Goal: Task Accomplishment & Management: Complete application form

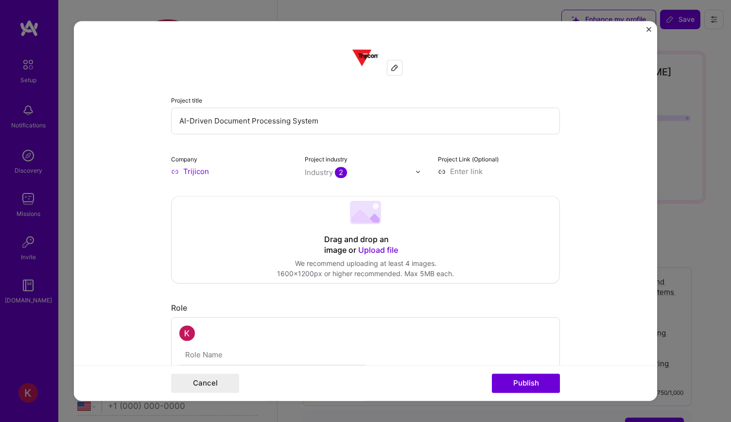
select select "US"
select select "Right Now"
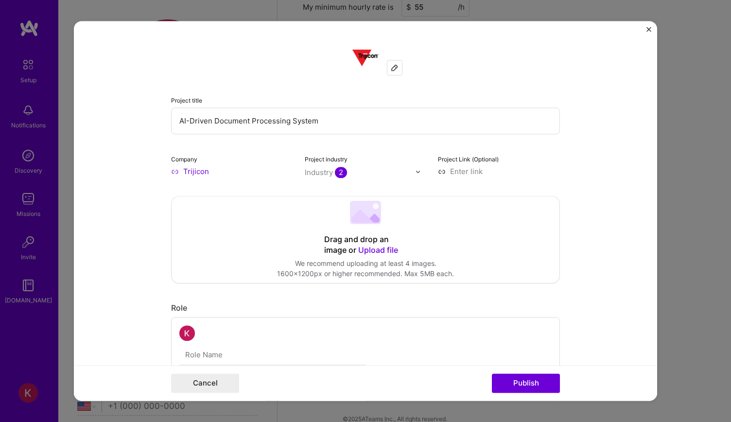
scroll to position [534, 0]
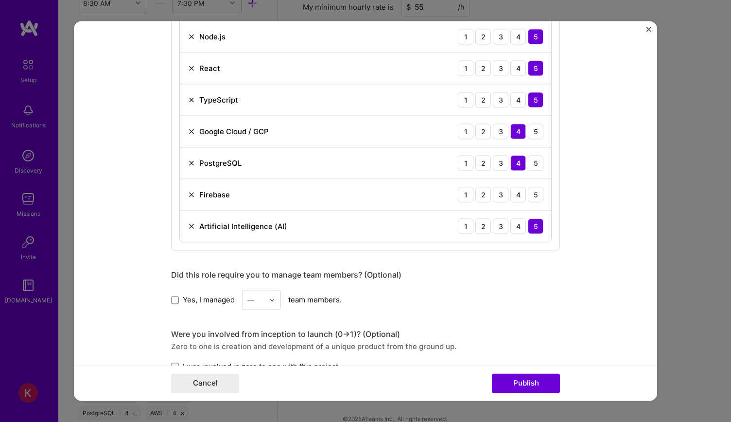
click at [274, 296] on div at bounding box center [274, 299] width 11 height 19
click at [257, 317] on div "6" at bounding box center [261, 318] width 33 height 18
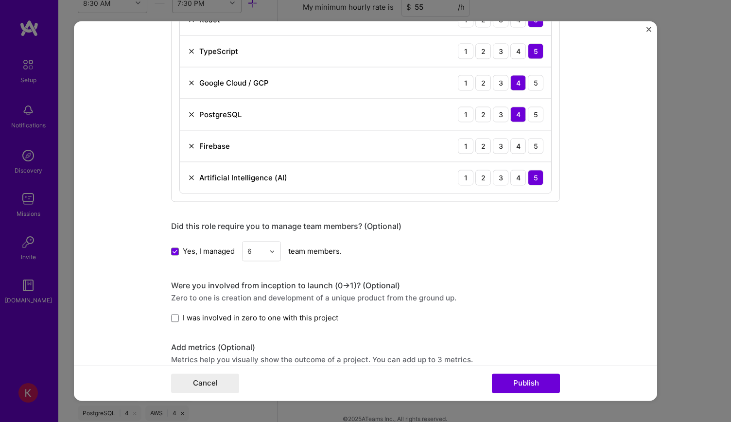
click at [183, 318] on span "I was involved in zero to one with this project" at bounding box center [260, 317] width 155 height 10
click at [0, 0] on input "I was involved in zero to one with this project" at bounding box center [0, 0] width 0 height 0
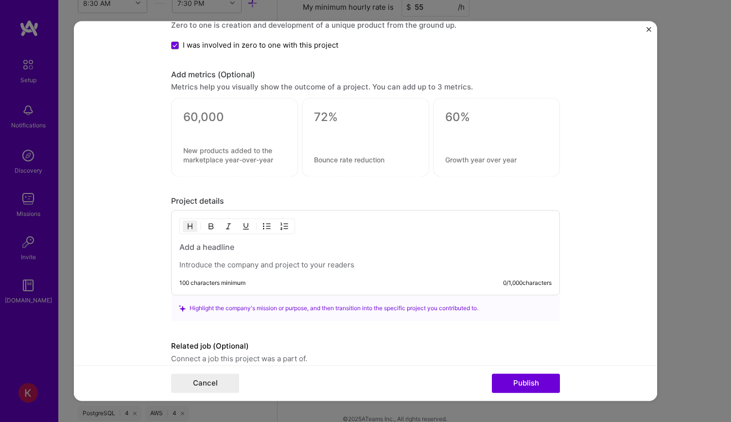
scroll to position [875, 0]
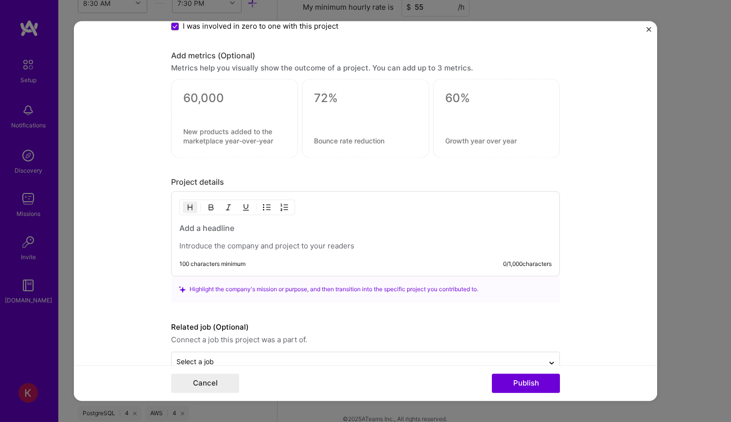
click at [214, 241] on p at bounding box center [365, 246] width 372 height 10
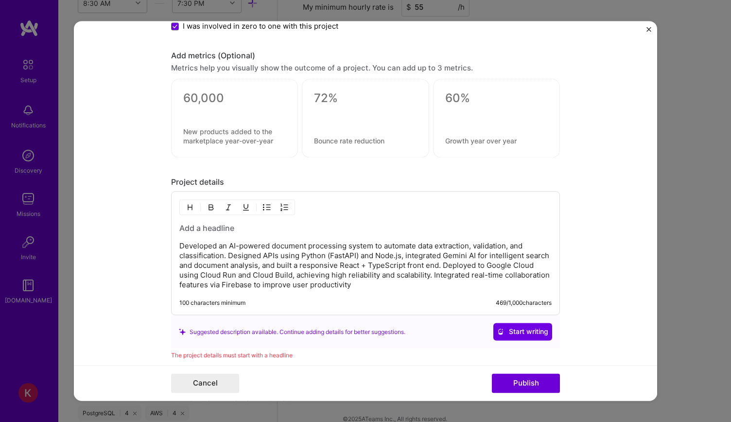
click at [221, 223] on h3 at bounding box center [365, 228] width 372 height 11
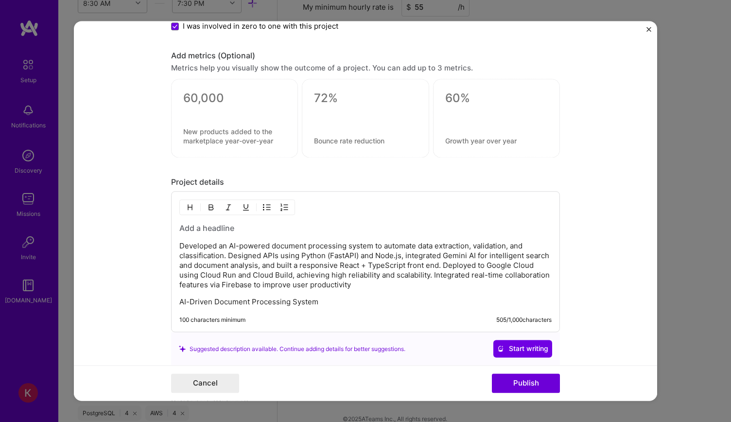
click at [336, 301] on p "AI-Driven Document Processing System" at bounding box center [365, 302] width 372 height 10
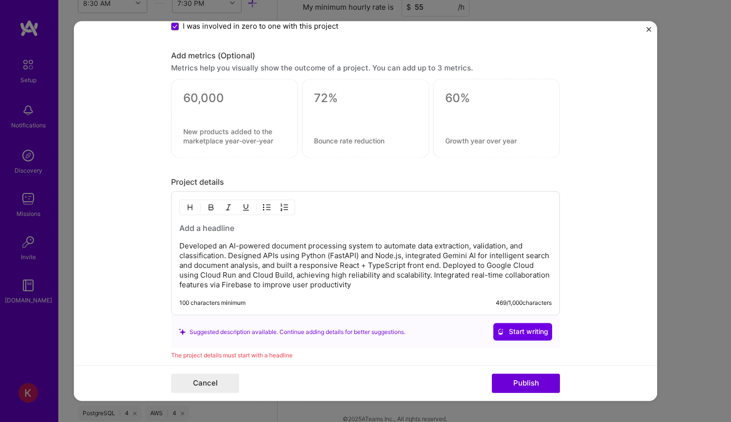
click at [214, 223] on h3 at bounding box center [365, 228] width 372 height 11
click at [138, 236] on form "Project title AI-Driven Document Processing System Company Trijicon Project ind…" at bounding box center [365, 210] width 583 height 379
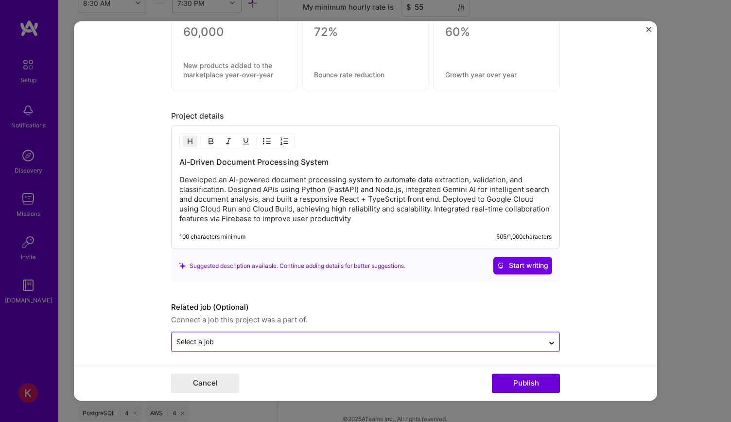
click at [265, 342] on input "text" at bounding box center [357, 342] width 362 height 10
click at [138, 291] on form "Project title AI-Driven Document Processing System Company Trijicon Project ind…" at bounding box center [365, 210] width 583 height 379
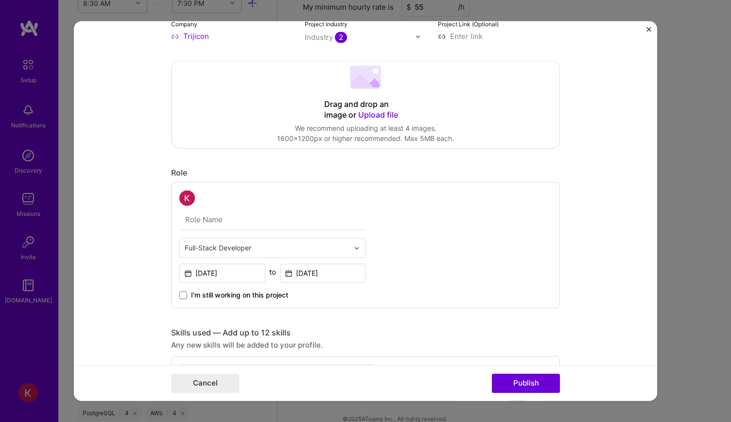
scroll to position [115, 0]
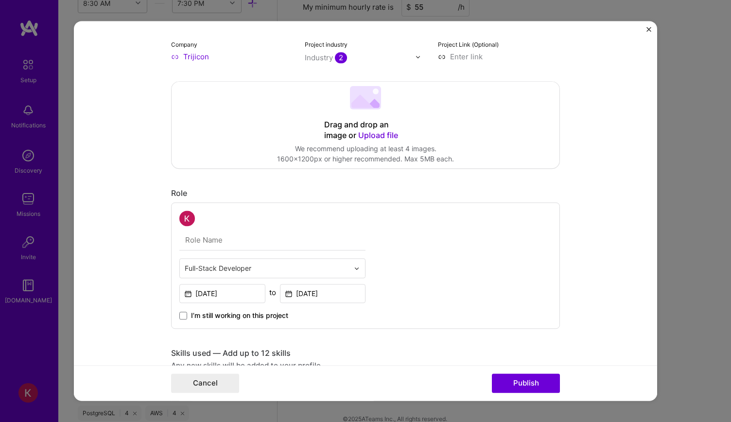
click at [218, 240] on input "text" at bounding box center [272, 240] width 186 height 20
click at [203, 247] on input "text" at bounding box center [272, 240] width 186 height 20
paste input "AI-Driven Document Processing System"
type input "AI-Driven Document Processing System"
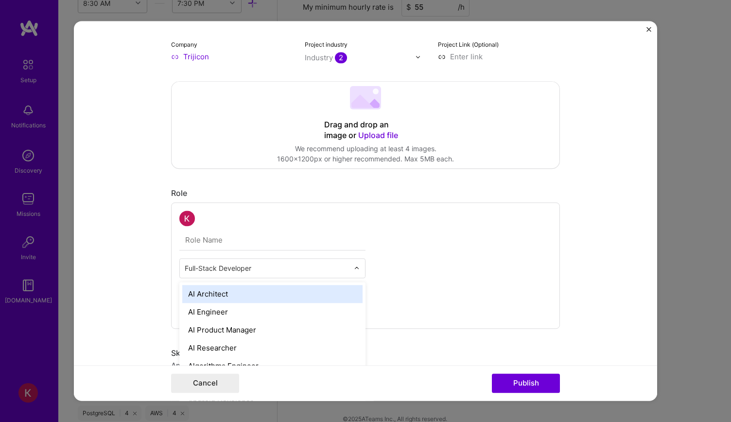
click at [227, 265] on input "text" at bounding box center [267, 268] width 164 height 10
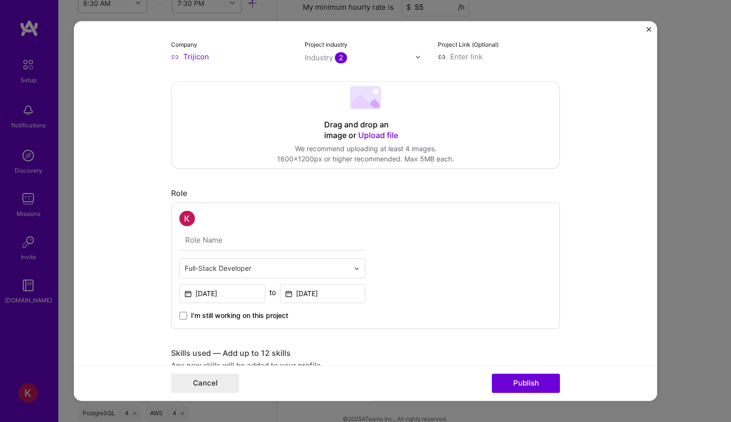
click at [158, 249] on form "Project title AI-Driven Document Processing System Company Trijicon Project ind…" at bounding box center [365, 210] width 583 height 379
click at [217, 244] on input "text" at bounding box center [272, 240] width 186 height 20
paste input "Full Stack Software Engineer"
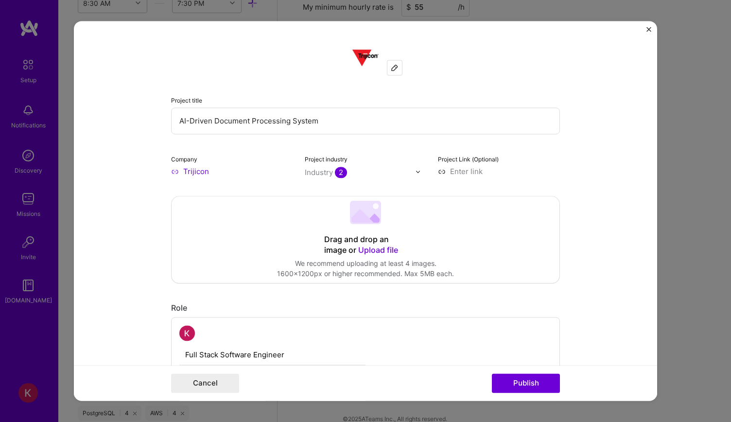
scroll to position [194, 0]
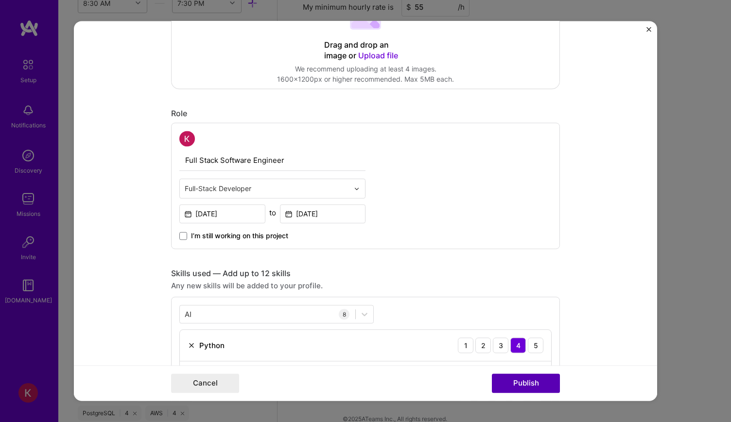
type input "Full Stack Software Engineer"
click at [544, 379] on button "Publish" at bounding box center [526, 383] width 68 height 19
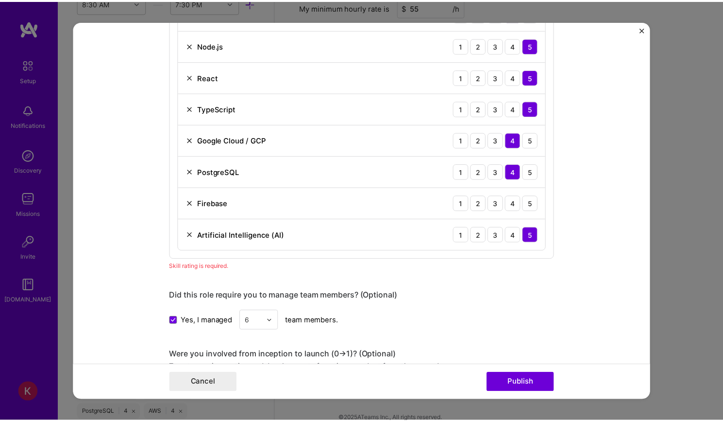
scroll to position [537, 0]
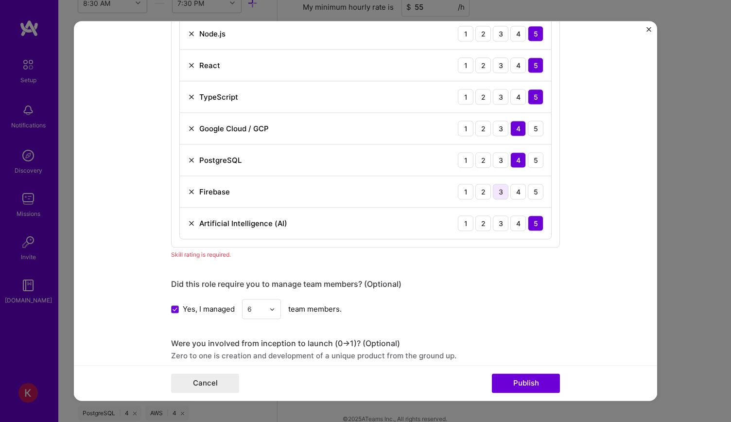
click at [499, 187] on div "3" at bounding box center [501, 192] width 16 height 16
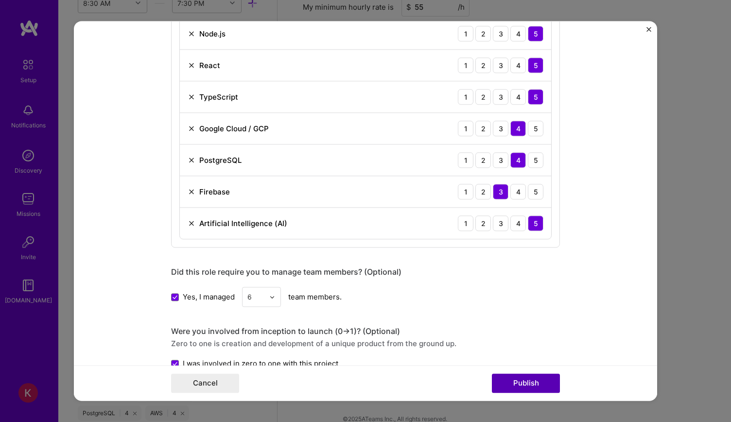
click at [537, 374] on button "Publish" at bounding box center [526, 383] width 68 height 19
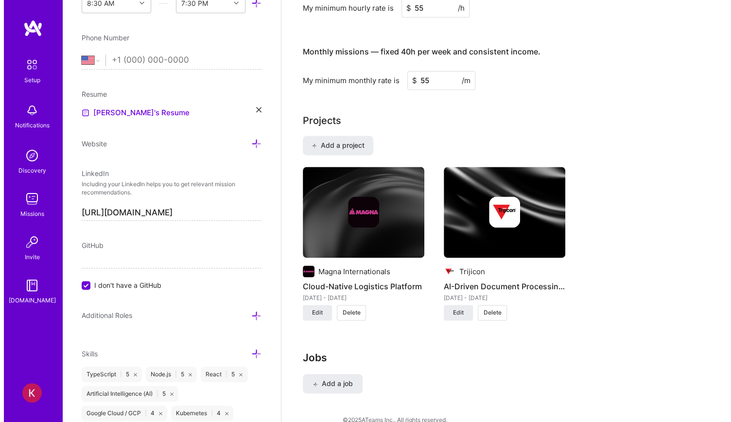
scroll to position [693, 0]
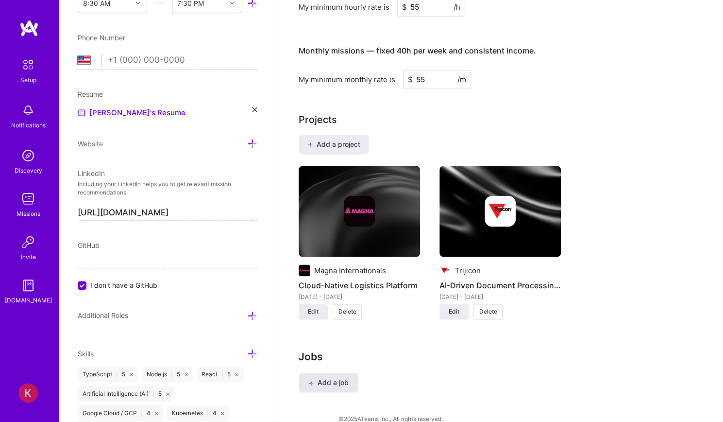
click at [339, 373] on button "Add a job" at bounding box center [329, 382] width 60 height 19
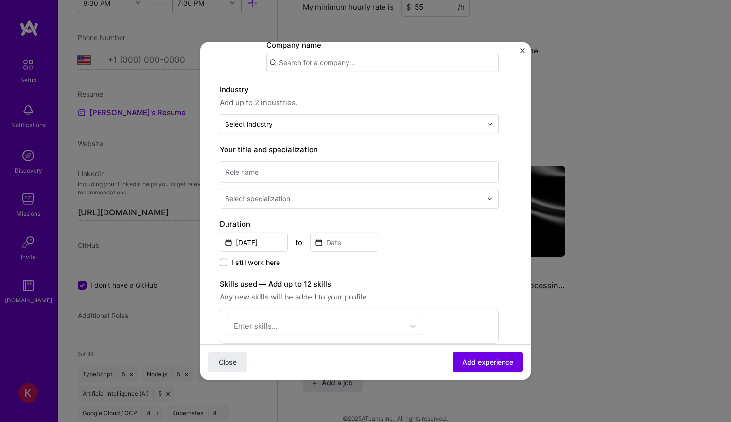
scroll to position [0, 0]
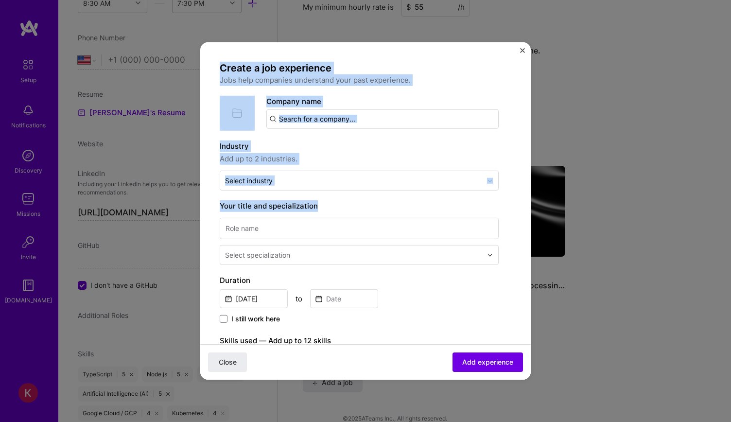
drag, startPoint x: 220, startPoint y: 66, endPoint x: 324, endPoint y: 210, distance: 178.3
click at [324, 210] on div "Create a job experience Jobs help companies understand your past experience. Co…" at bounding box center [359, 354] width 279 height 585
click at [387, 103] on div "Company name" at bounding box center [382, 112] width 232 height 33
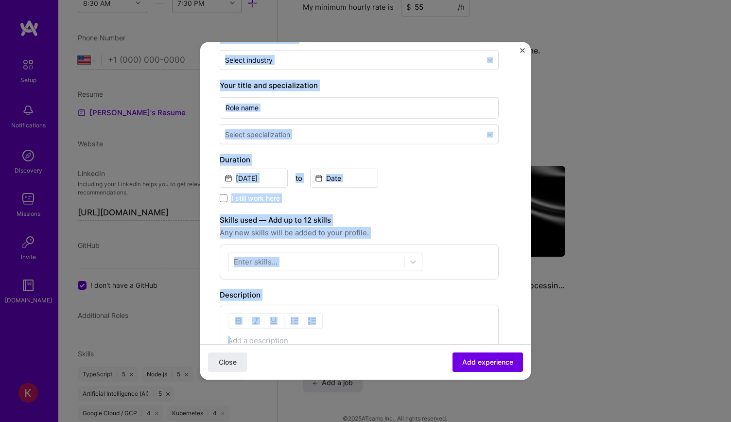
scroll to position [319, 0]
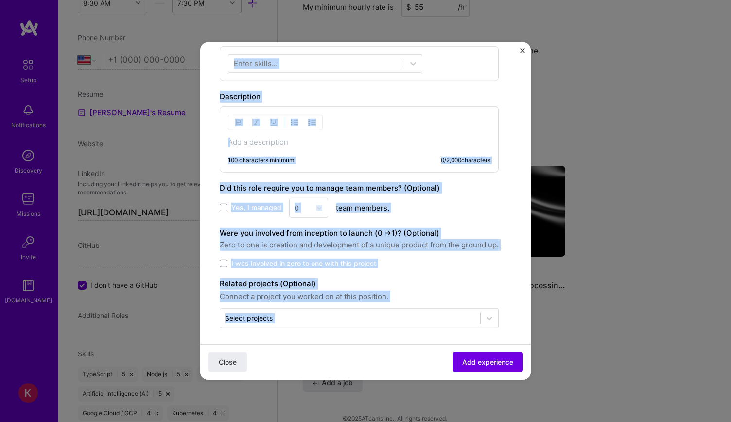
copy div "Create a job experience Jobs help companies understand your past experience. Co…"
drag, startPoint x: 220, startPoint y: 66, endPoint x: 512, endPoint y: 322, distance: 388.7
click at [512, 322] on form "Create a job experience Jobs help companies understand your past experience. Co…" at bounding box center [365, 63] width 330 height 640
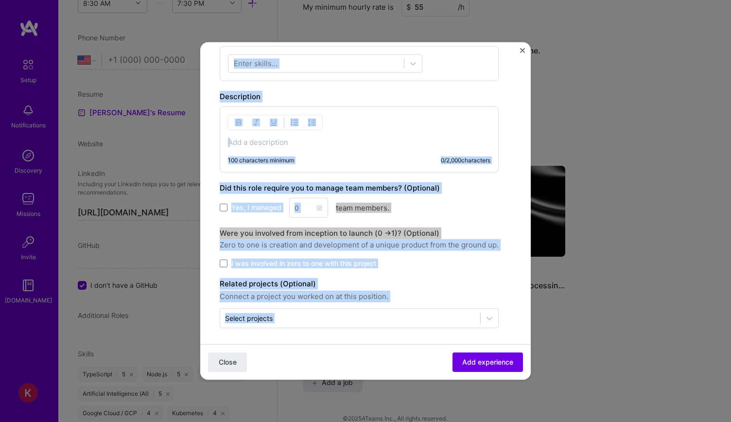
click at [430, 91] on div "Description" at bounding box center [359, 97] width 279 height 12
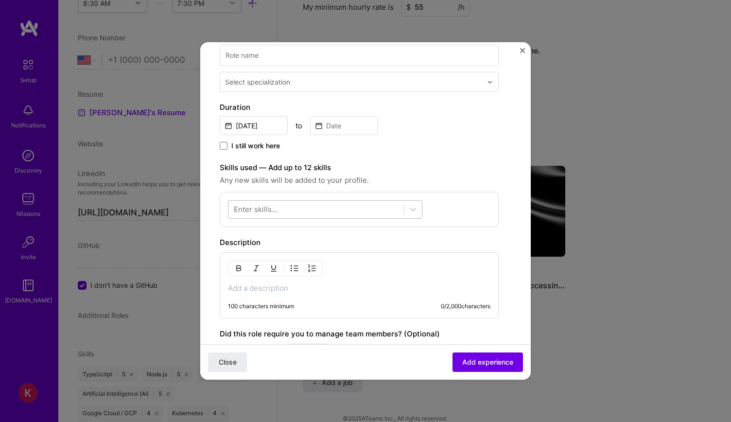
scroll to position [0, 0]
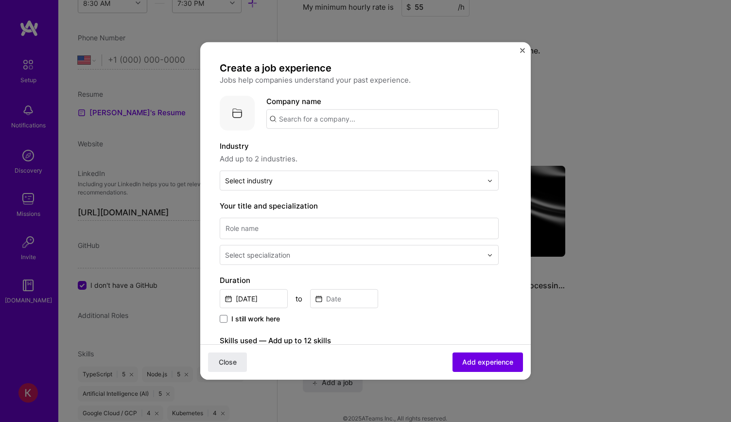
click at [382, 118] on input "text" at bounding box center [382, 118] width 232 height 19
paste input "Magna International"
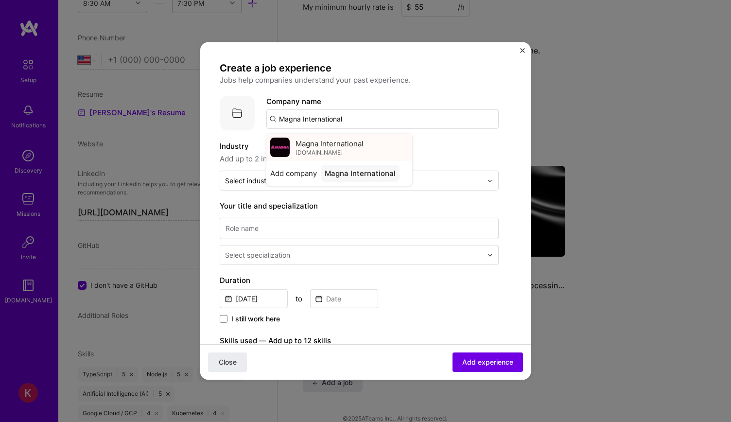
type input "Magna International"
click at [340, 155] on div "Magna International [DOMAIN_NAME]" at bounding box center [329, 147] width 68 height 18
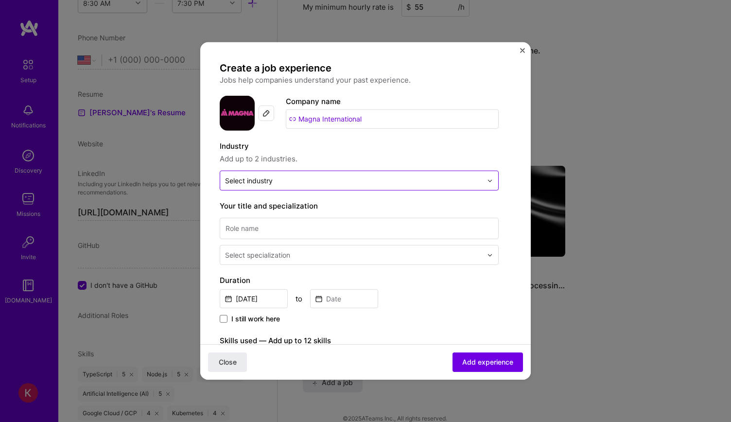
click at [296, 175] on input "text" at bounding box center [353, 180] width 257 height 10
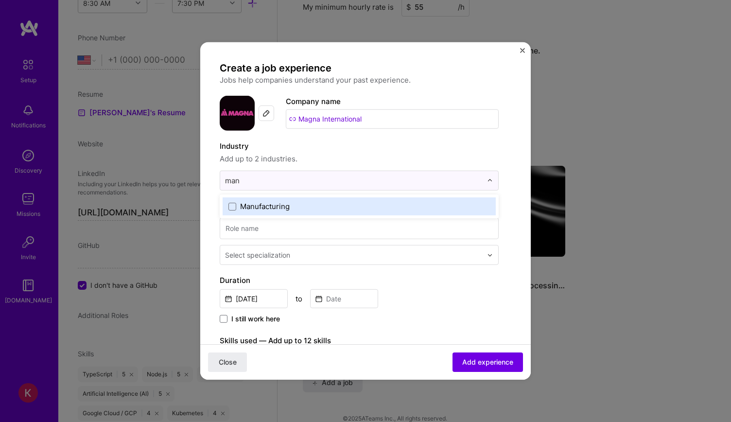
type input "manu"
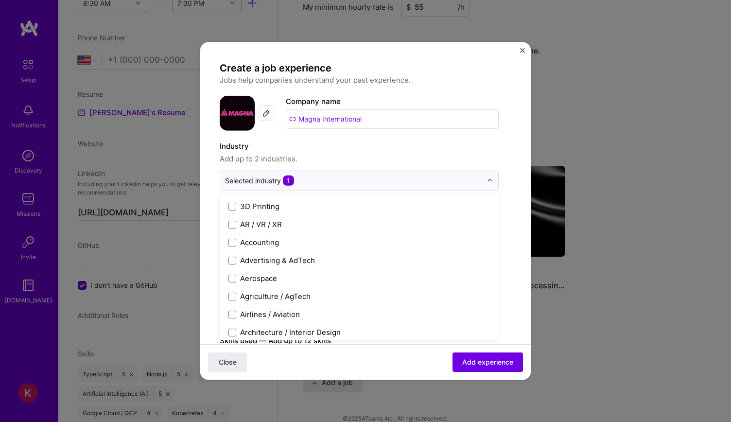
click at [340, 134] on div "Create a job experience Jobs help companies understand your past experience. Co…" at bounding box center [359, 354] width 279 height 585
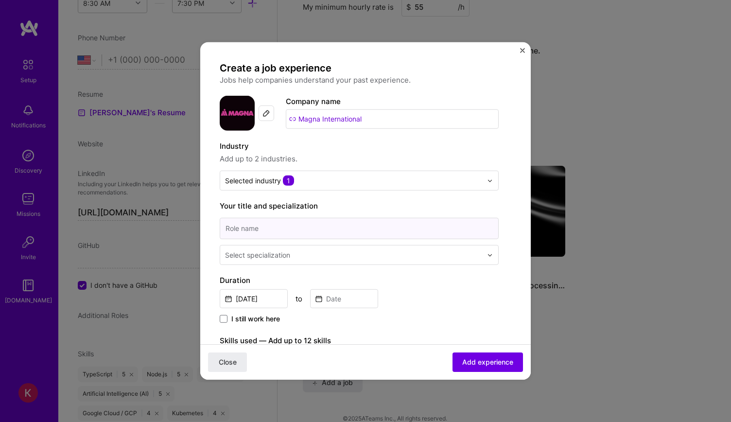
click at [295, 225] on input at bounding box center [359, 228] width 279 height 21
click at [269, 233] on input at bounding box center [359, 228] width 279 height 21
paste input "Senior Full Stack Software Engineer"
type input "Senior Full Stack Software Engineer"
click at [283, 258] on div "Select specialization" at bounding box center [257, 255] width 65 height 10
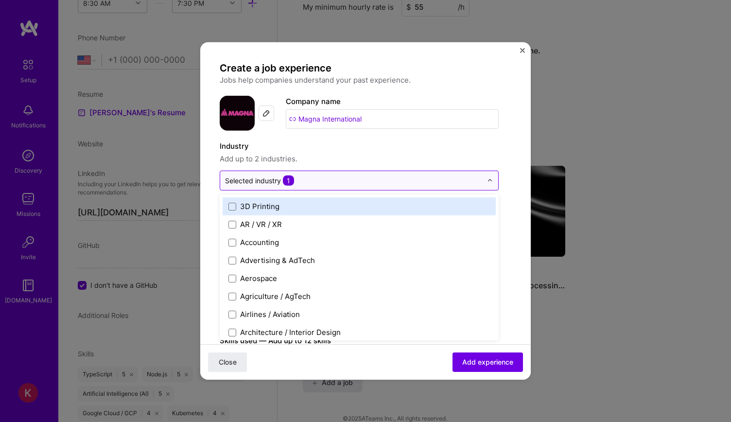
click at [338, 182] on input "text" at bounding box center [353, 180] width 257 height 10
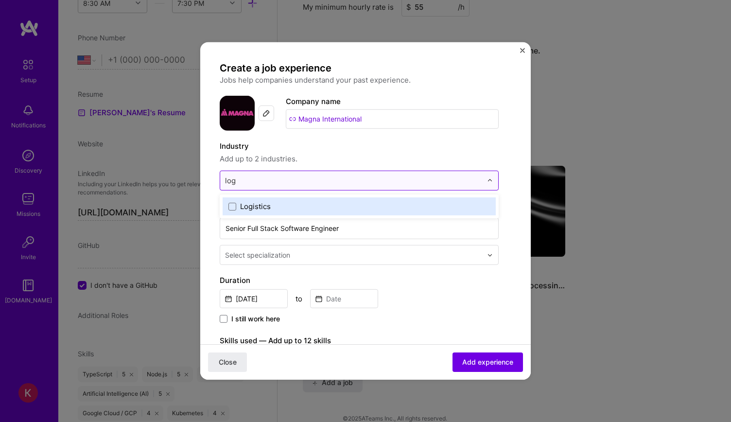
type input "logi"
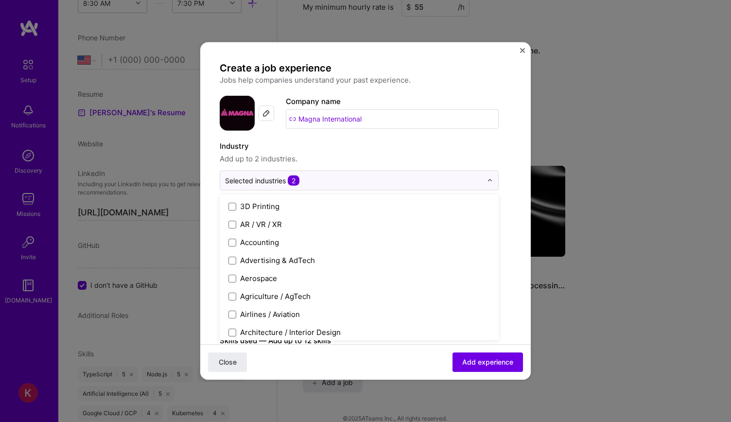
click at [406, 134] on div "Create a job experience Jobs help companies understand your past experience. Co…" at bounding box center [359, 354] width 279 height 585
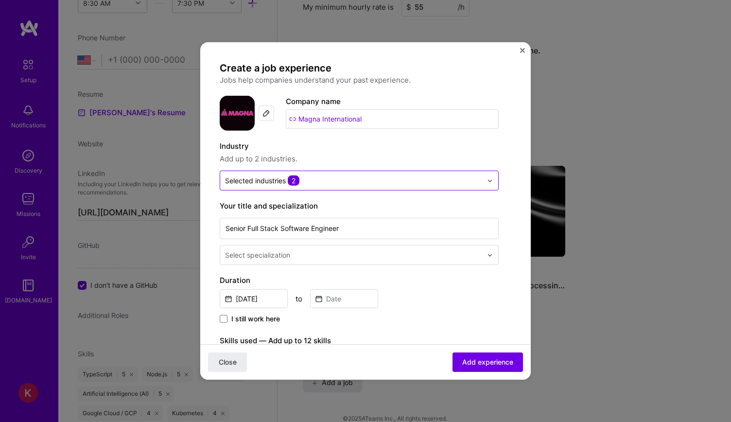
click at [493, 180] on img at bounding box center [490, 180] width 6 height 6
click at [306, 255] on input "text" at bounding box center [354, 255] width 259 height 10
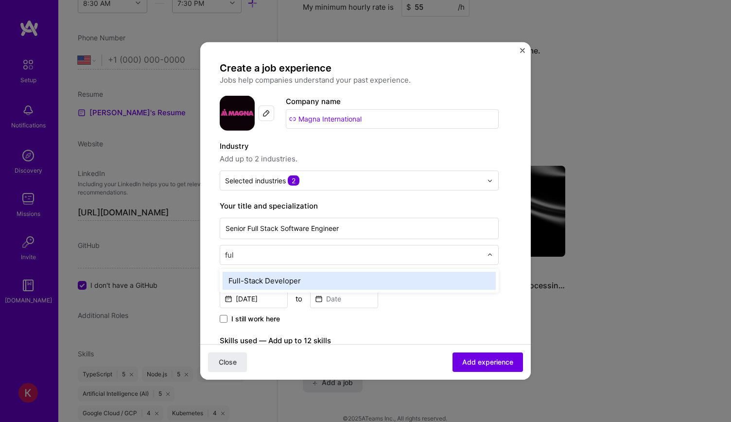
type input "full"
click at [308, 279] on div "Full-Stack Developer" at bounding box center [359, 281] width 273 height 18
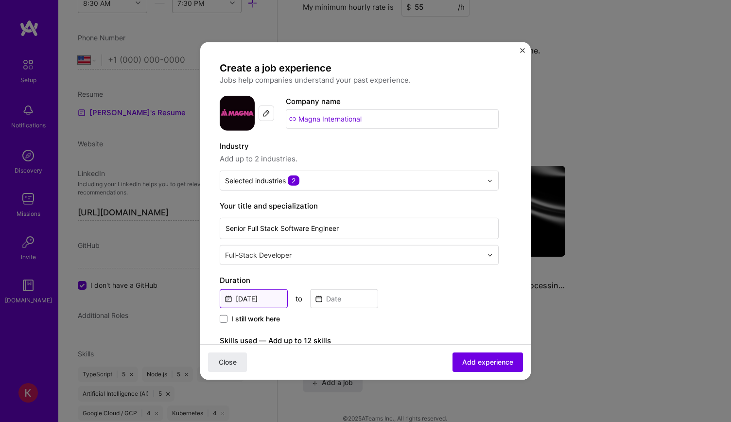
click at [271, 293] on input "[DATE]" at bounding box center [254, 298] width 68 height 19
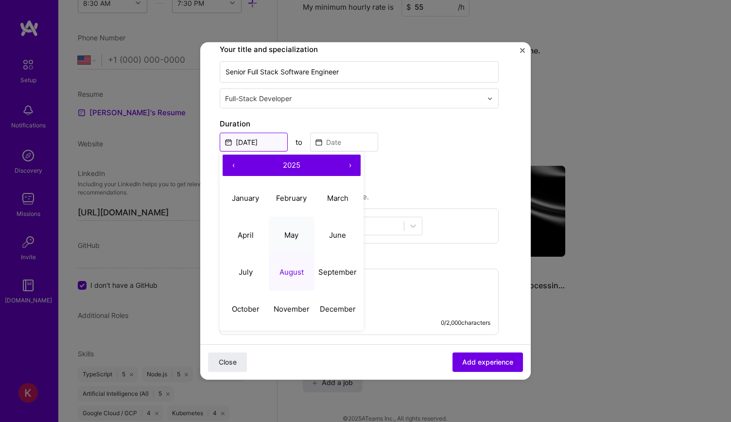
scroll to position [194, 0]
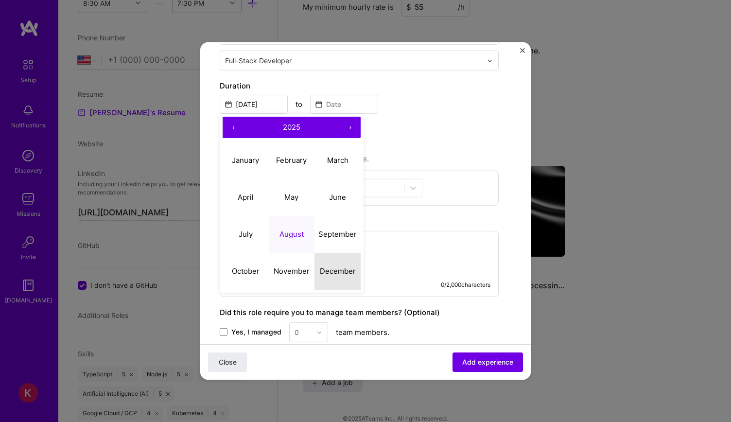
click at [335, 261] on button "December" at bounding box center [337, 270] width 46 height 37
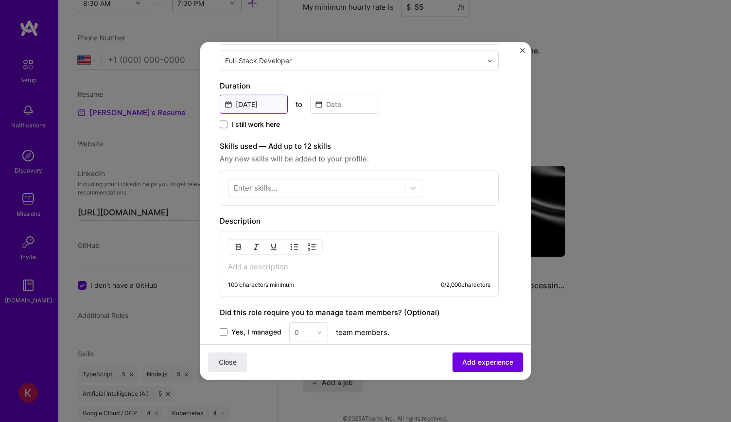
click at [258, 99] on input "[DATE]" at bounding box center [254, 104] width 68 height 19
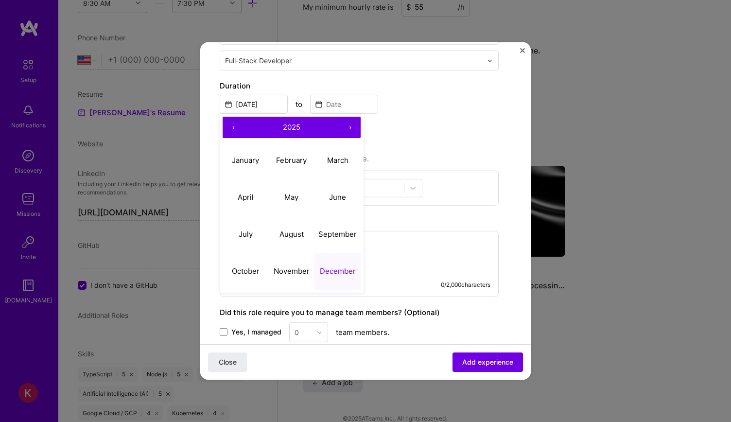
click at [240, 129] on button "‹" at bounding box center [233, 127] width 21 height 21
click at [330, 266] on abbr "December" at bounding box center [338, 270] width 36 height 9
type input "[DATE]"
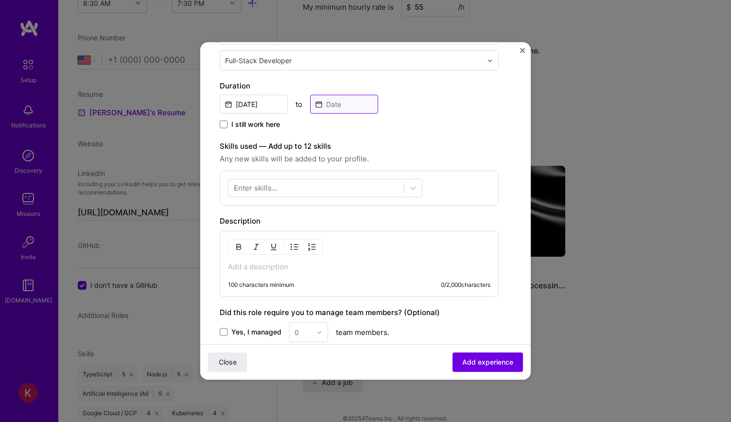
click at [330, 98] on input at bounding box center [344, 104] width 68 height 19
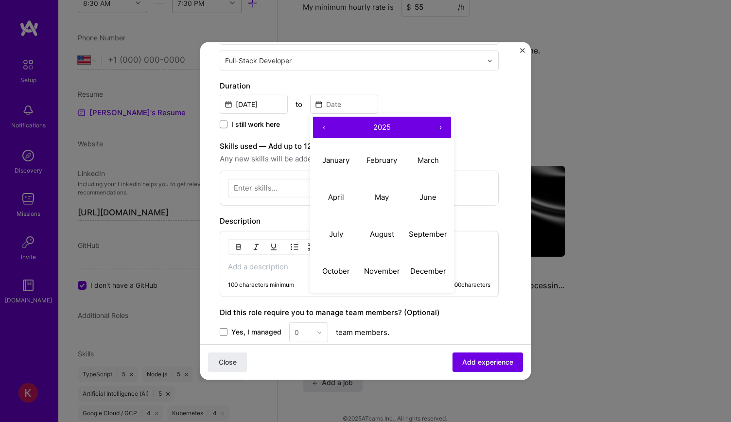
click at [436, 103] on div "[DATE] to ‹ 2025 › January February March April May June July August September …" at bounding box center [359, 103] width 279 height 21
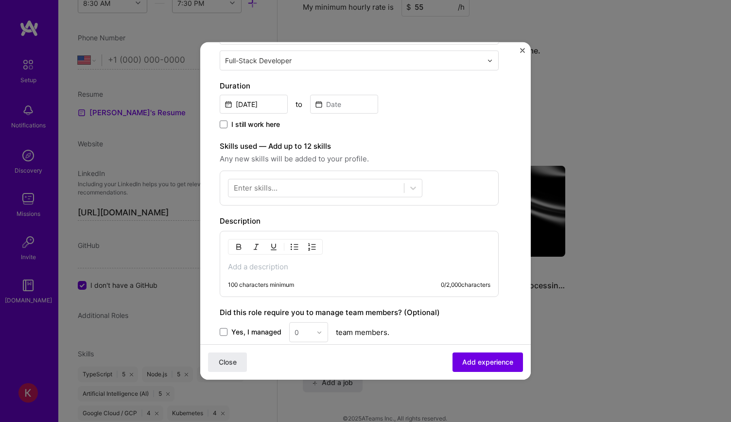
click at [235, 120] on span "I still work here" at bounding box center [255, 125] width 49 height 10
click at [0, 0] on input "I still work here" at bounding box center [0, 0] width 0 height 0
click at [323, 180] on div at bounding box center [315, 188] width 175 height 16
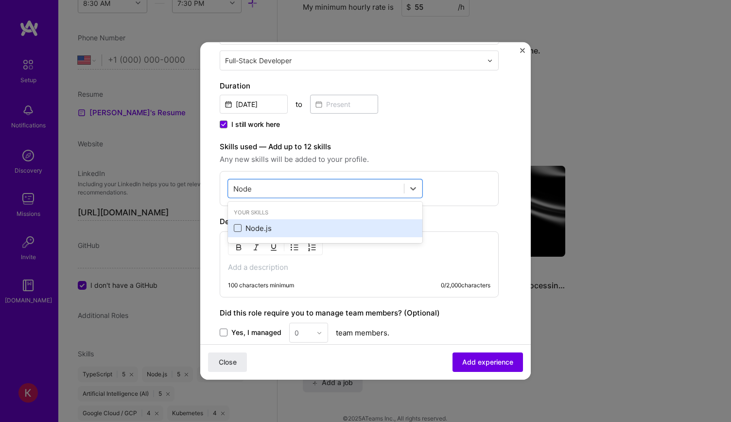
click at [240, 224] on span at bounding box center [238, 228] width 8 height 8
click at [0, 0] on input "checkbox" at bounding box center [0, 0] width 0 height 0
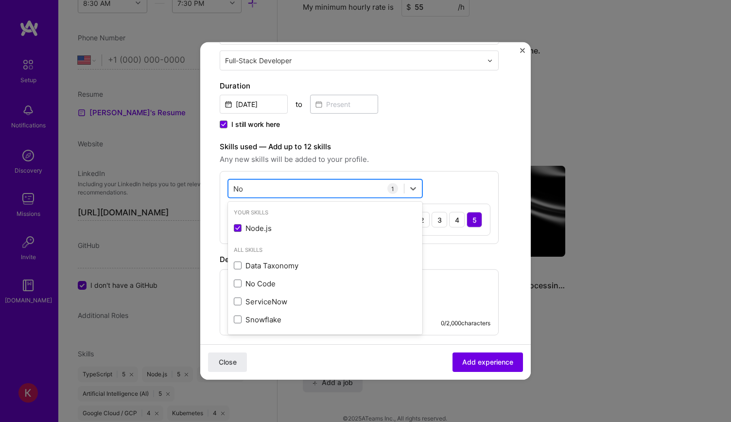
type input "N"
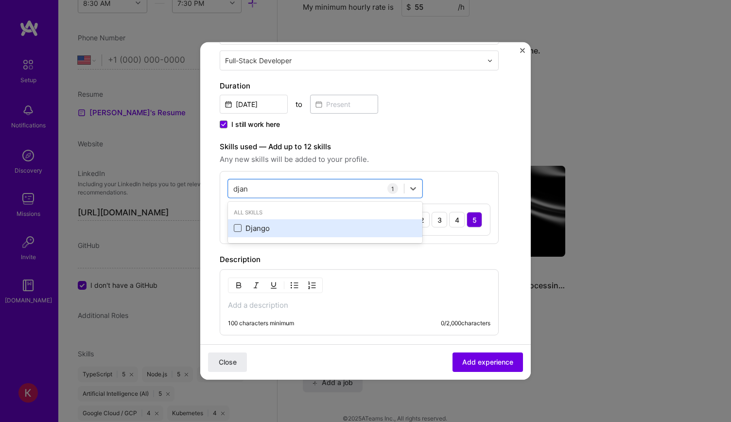
click at [237, 227] on span at bounding box center [238, 228] width 8 height 8
click at [0, 0] on input "checkbox" at bounding box center [0, 0] width 0 height 0
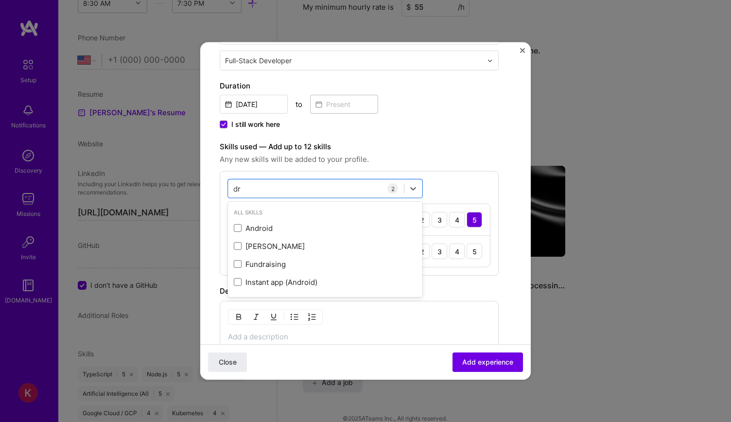
type input "d"
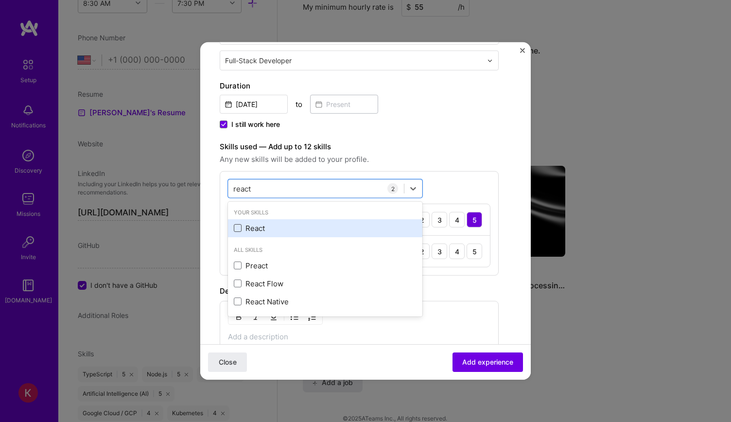
click at [240, 229] on span at bounding box center [238, 228] width 8 height 8
click at [0, 0] on input "checkbox" at bounding box center [0, 0] width 0 height 0
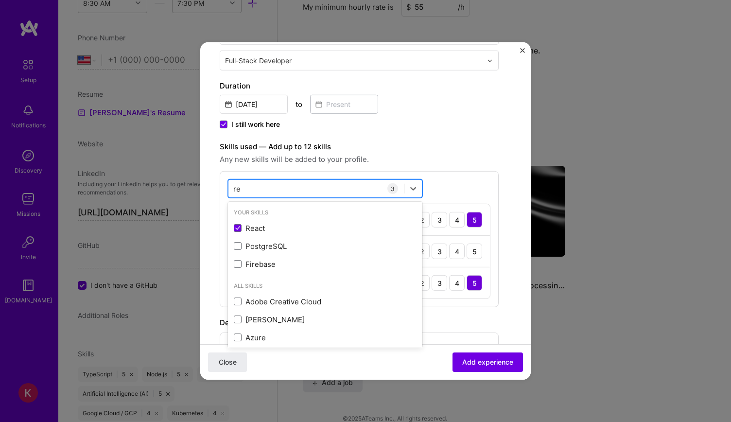
type input "r"
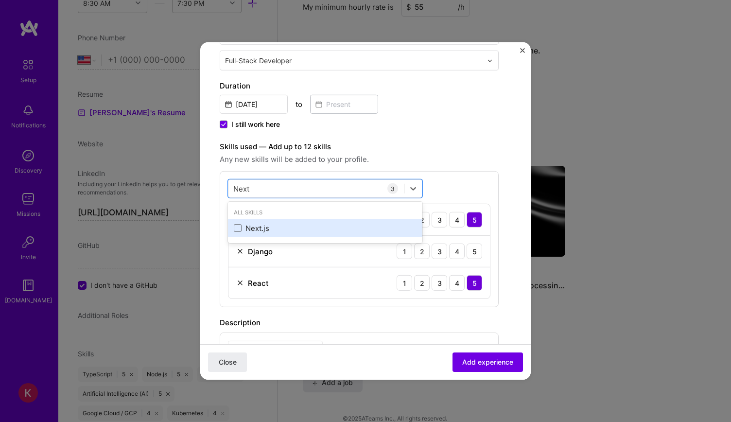
click at [243, 223] on div "Next.js" at bounding box center [325, 228] width 183 height 10
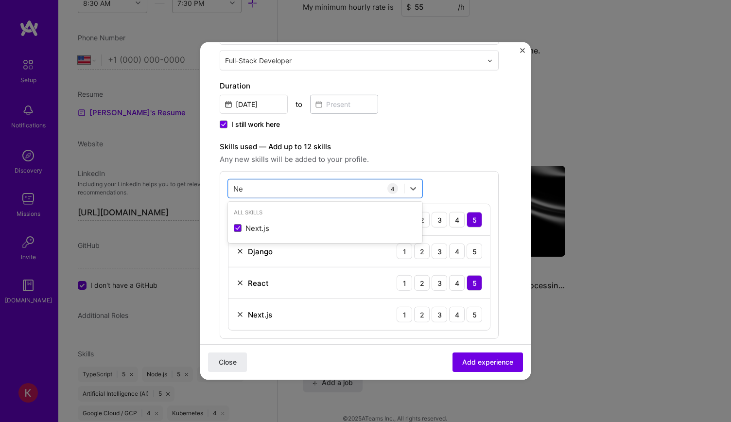
type input "N"
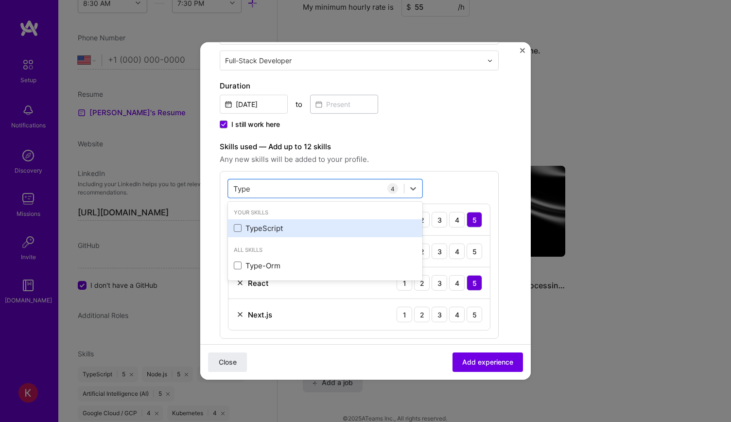
drag, startPoint x: 242, startPoint y: 223, endPoint x: 247, endPoint y: 225, distance: 5.2
click at [241, 223] on div "TypeScript" at bounding box center [325, 228] width 183 height 10
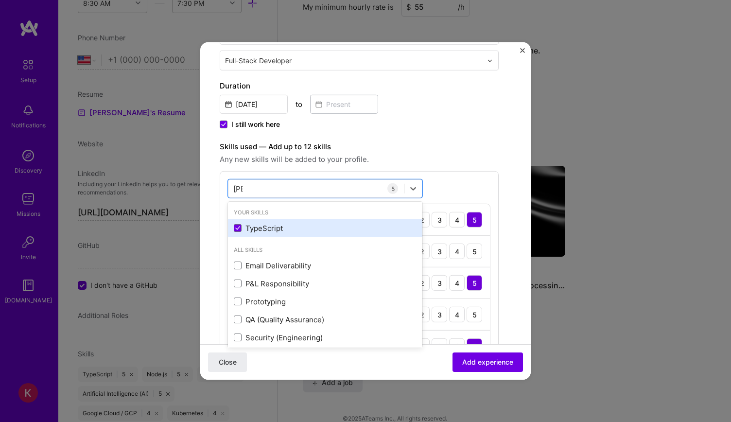
type input "T"
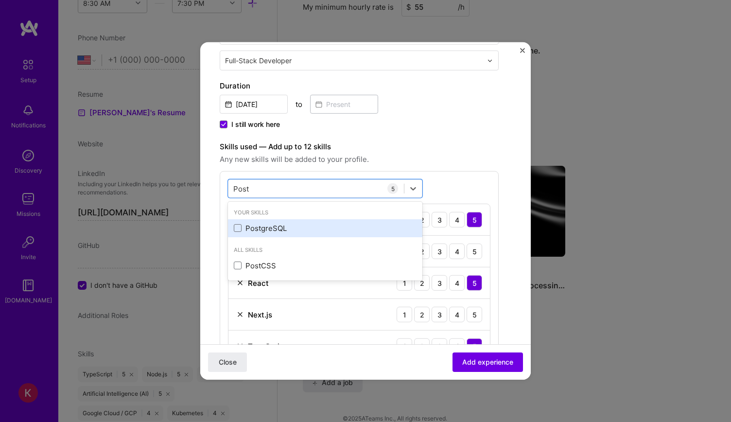
click at [255, 225] on div "PostgreSQL" at bounding box center [325, 228] width 183 height 10
type input "P"
click at [242, 224] on div "MongoDB" at bounding box center [325, 228] width 183 height 10
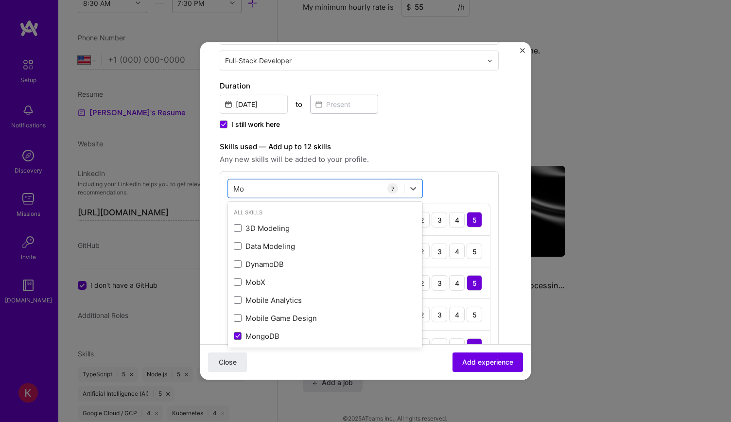
type input "M"
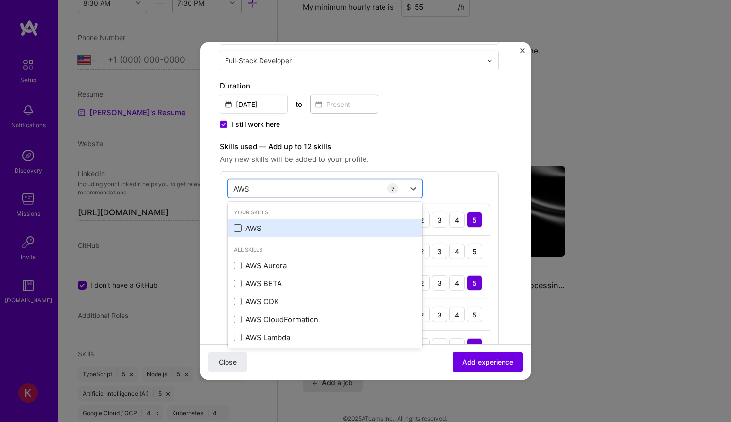
click at [237, 224] on span at bounding box center [238, 228] width 8 height 8
click at [0, 0] on input "checkbox" at bounding box center [0, 0] width 0 height 0
type input "A"
click at [251, 223] on div "Docker" at bounding box center [325, 228] width 183 height 10
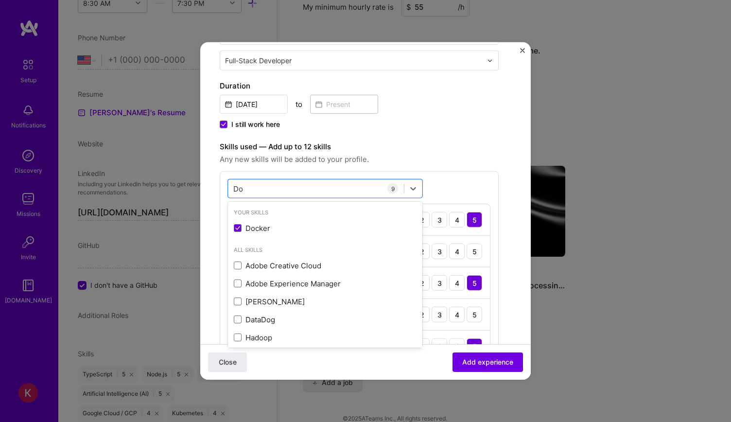
type input "D"
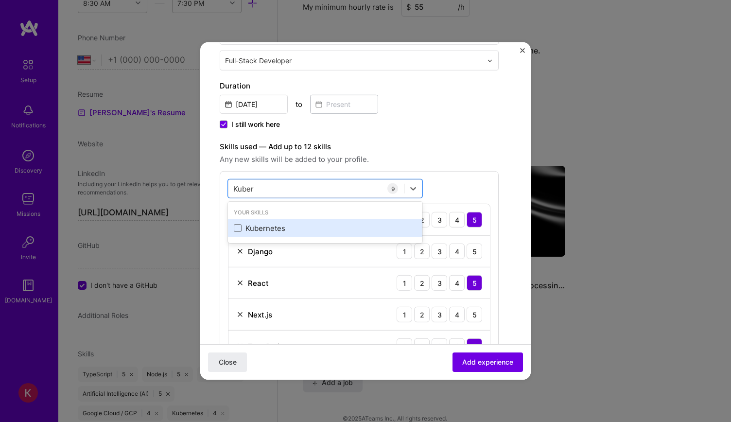
click at [246, 225] on div "Kubernetes" at bounding box center [325, 228] width 183 height 10
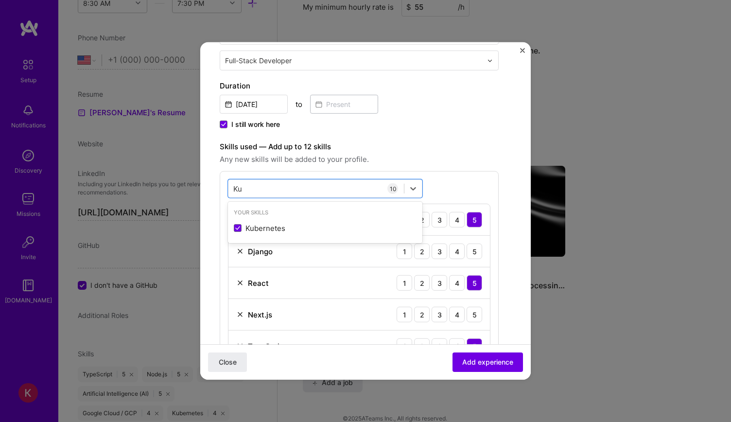
type input "K"
type input "O"
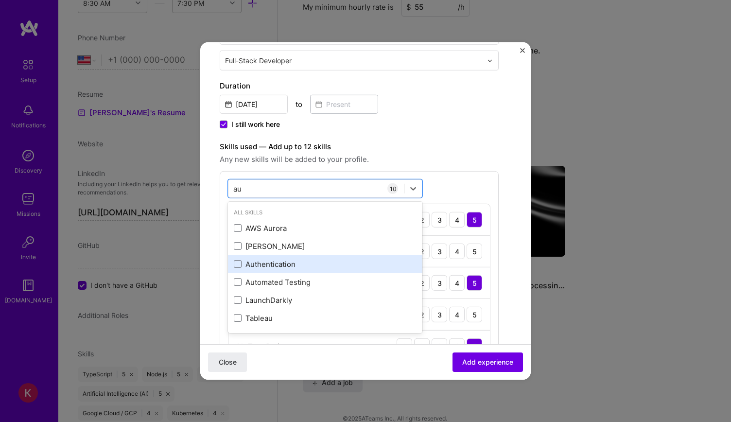
type input "a"
click at [272, 265] on div "CI/CD" at bounding box center [325, 265] width 183 height 10
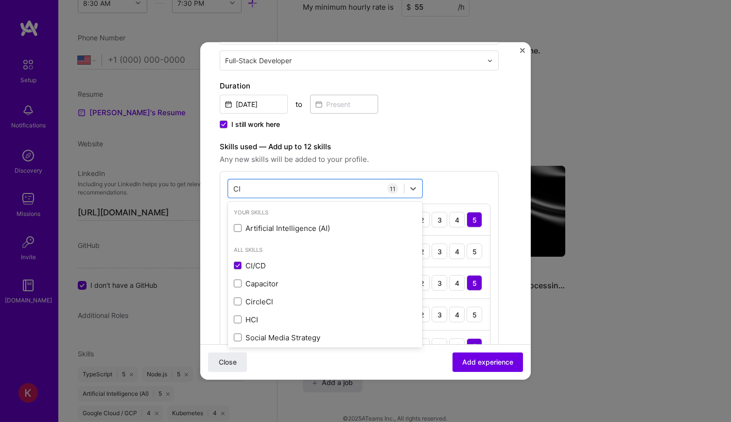
click at [370, 164] on div "Skills used — Add up to 12 skills Any new skills will be added to your profile.…" at bounding box center [359, 350] width 279 height 419
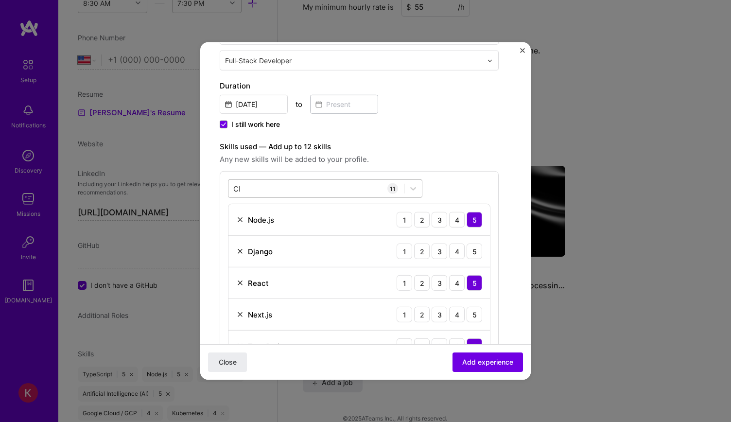
click at [371, 188] on div "CI CI" at bounding box center [315, 188] width 175 height 16
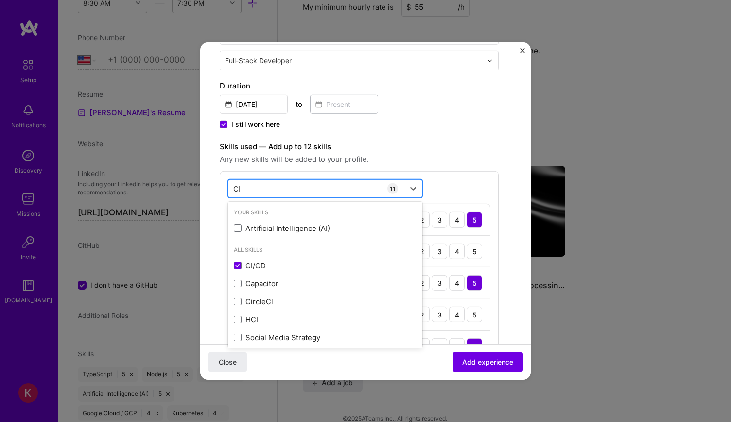
type input "C"
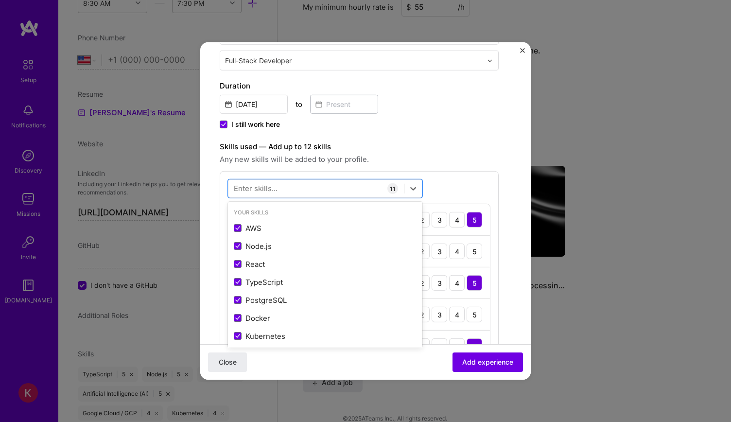
click at [474, 138] on div "Create a job experience Jobs help companies understand your past experience. Co…" at bounding box center [359, 336] width 279 height 939
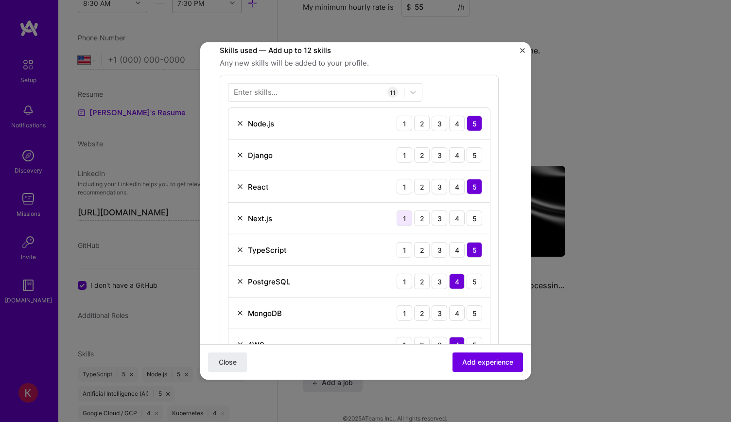
scroll to position [292, 0]
click at [458, 151] on div "4" at bounding box center [457, 154] width 16 height 16
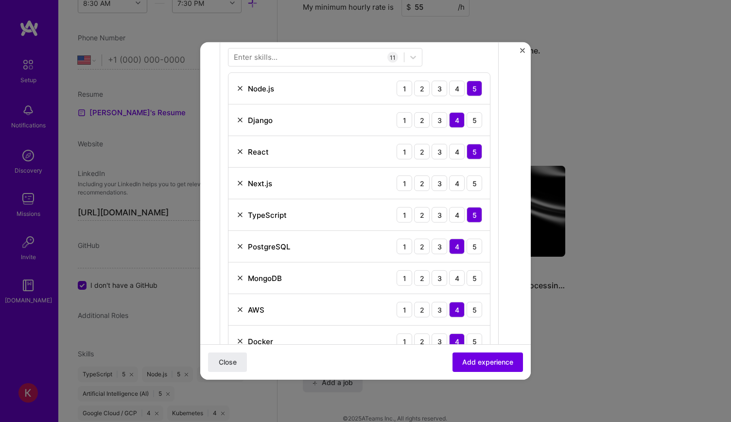
scroll to position [340, 0]
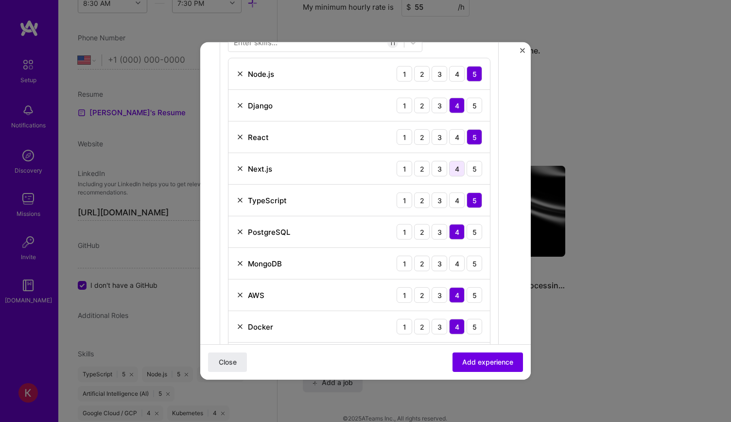
click at [459, 164] on div "4" at bounding box center [457, 169] width 16 height 16
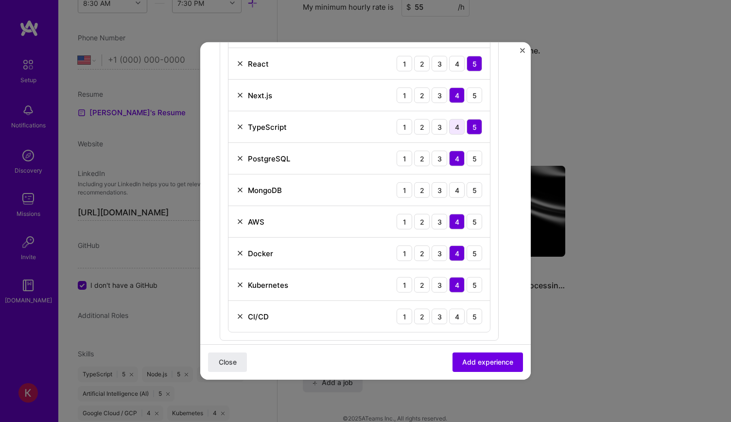
scroll to position [437, 0]
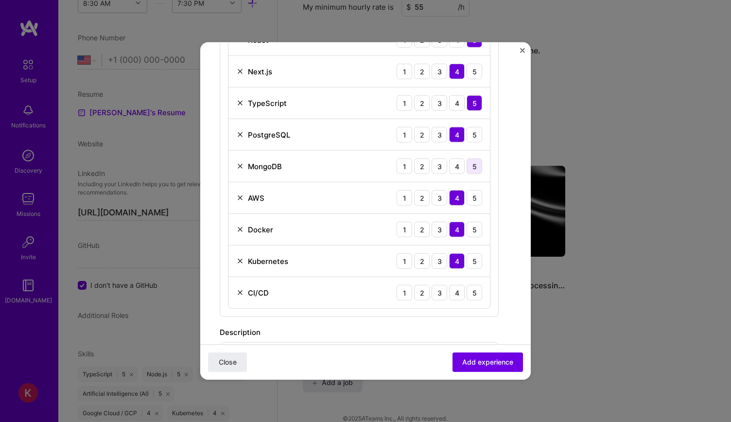
click at [470, 167] on div "5" at bounding box center [474, 166] width 16 height 16
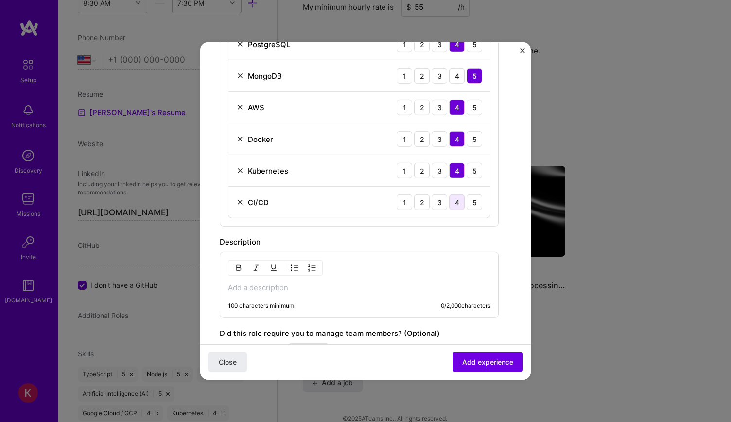
scroll to position [534, 0]
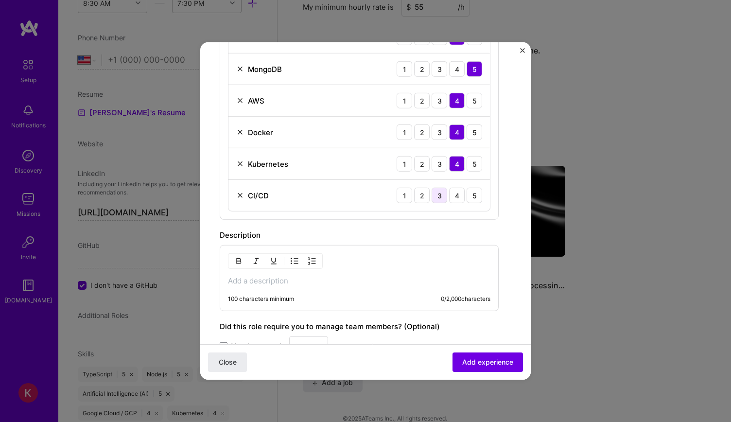
click at [436, 194] on div "3" at bounding box center [439, 196] width 16 height 16
click at [428, 210] on div "Enter skills... 11 Node.js 1 2 3 4 5 Django 1 2 3 4 5 React 1 2 3 4 5 Next.js 1…" at bounding box center [359, 25] width 279 height 389
click at [271, 276] on p at bounding box center [359, 281] width 262 height 10
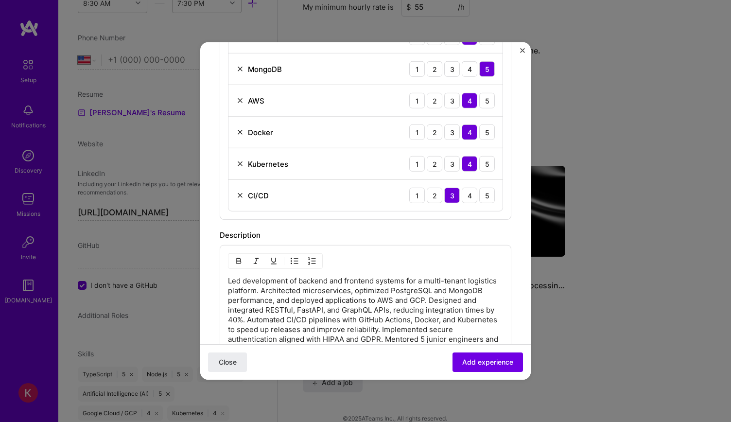
scroll to position [680, 0]
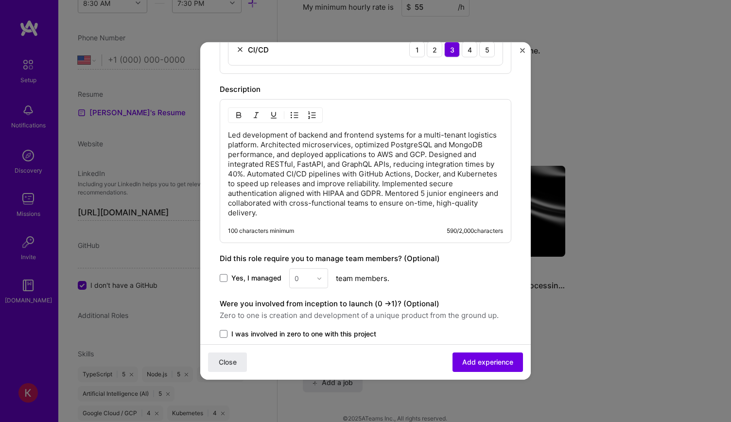
click at [240, 273] on span "Yes, I managed" at bounding box center [256, 278] width 50 height 10
click at [0, 0] on input "Yes, I managed" at bounding box center [0, 0] width 0 height 0
click at [342, 268] on div "Yes, I managed 0 team members." at bounding box center [366, 278] width 292 height 20
click at [317, 275] on img at bounding box center [319, 278] width 6 height 6
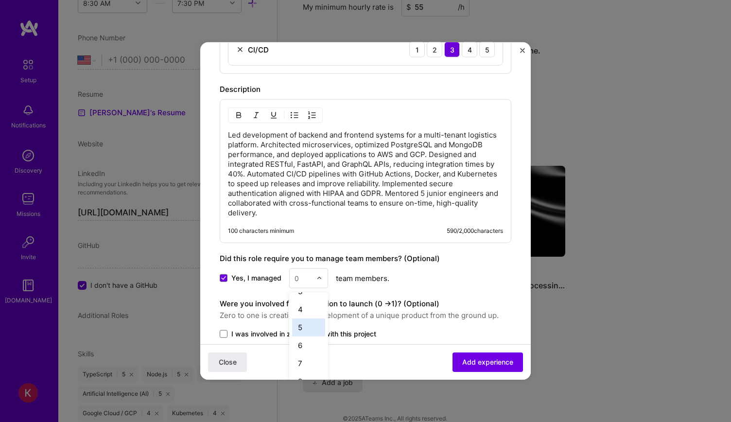
click at [302, 326] on div "5" at bounding box center [308, 327] width 33 height 18
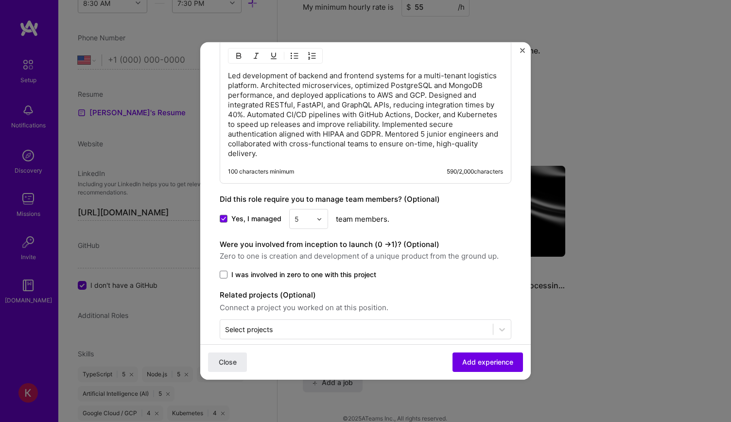
scroll to position [748, 0]
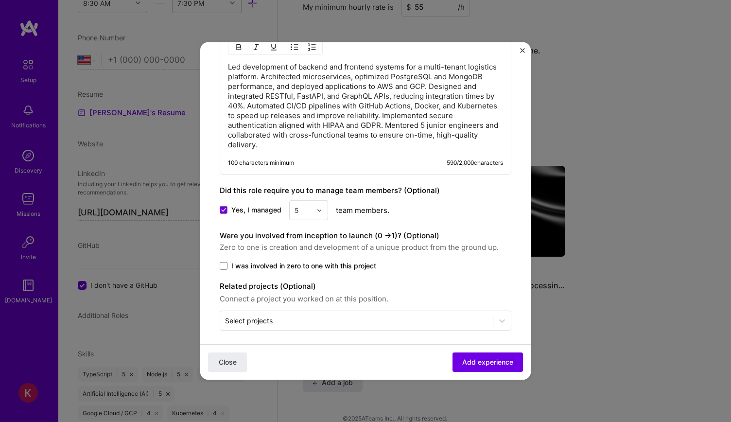
click at [231, 255] on div "Were you involved from inception to launch (0 - > 1)? (Optional) Zero to one is…" at bounding box center [366, 250] width 292 height 41
click at [228, 263] on label "I was involved in zero to one with this project" at bounding box center [366, 266] width 292 height 10
click at [0, 0] on input "I was involved in zero to one with this project" at bounding box center [0, 0] width 0 height 0
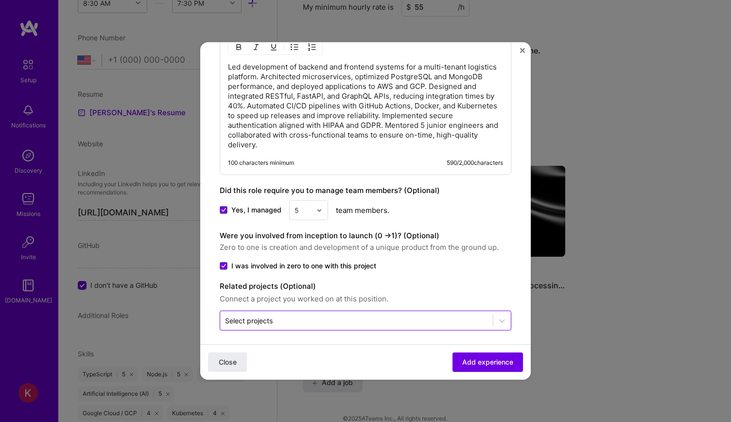
click at [308, 311] on div "Select projects" at bounding box center [356, 320] width 273 height 19
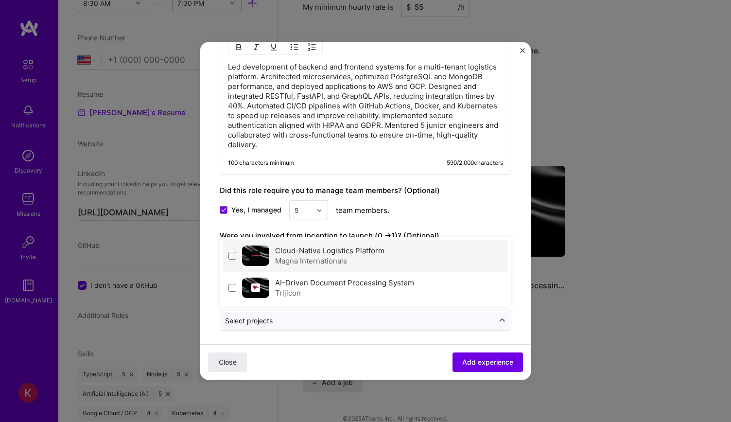
click at [321, 257] on div "Magna Internationals" at bounding box center [329, 261] width 109 height 10
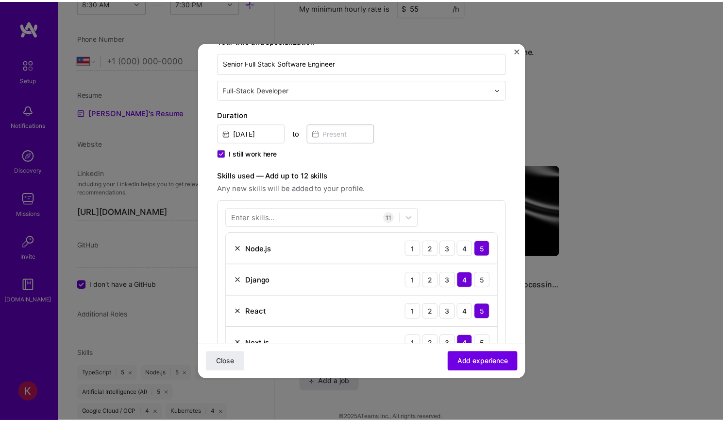
scroll to position [0, 0]
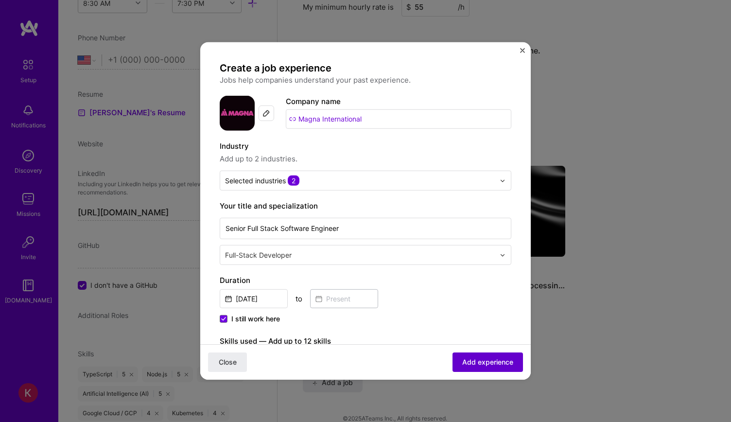
click at [486, 359] on span "Add experience" at bounding box center [487, 362] width 51 height 10
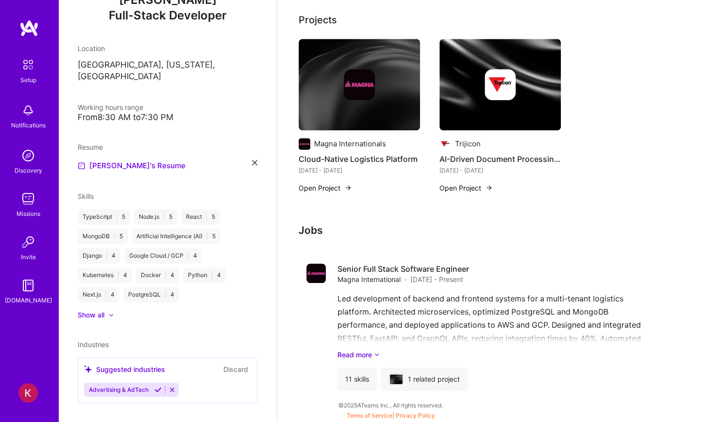
scroll to position [380, 0]
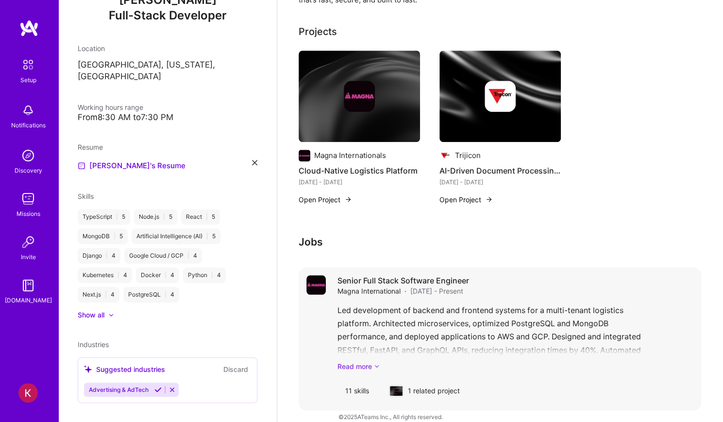
click at [358, 361] on link "Read more" at bounding box center [516, 366] width 356 height 10
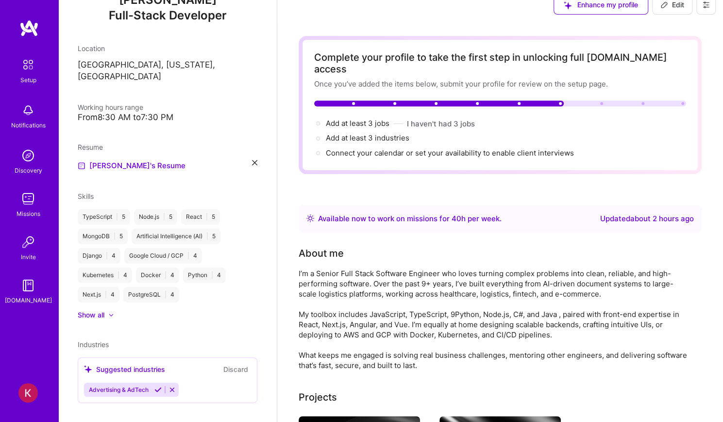
scroll to position [0, 0]
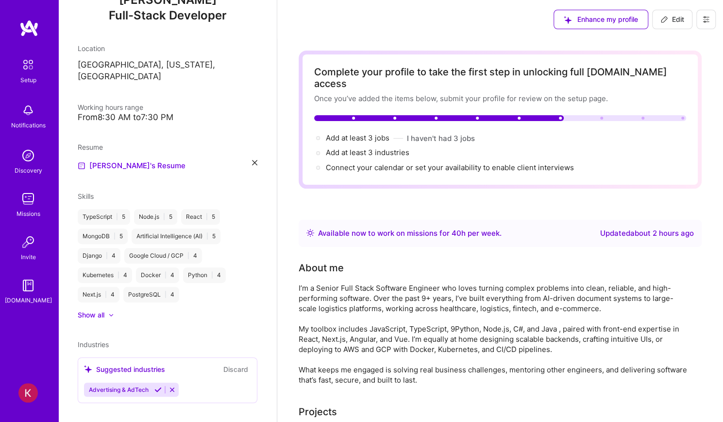
click at [672, 21] on span "Edit" at bounding box center [673, 20] width 24 height 10
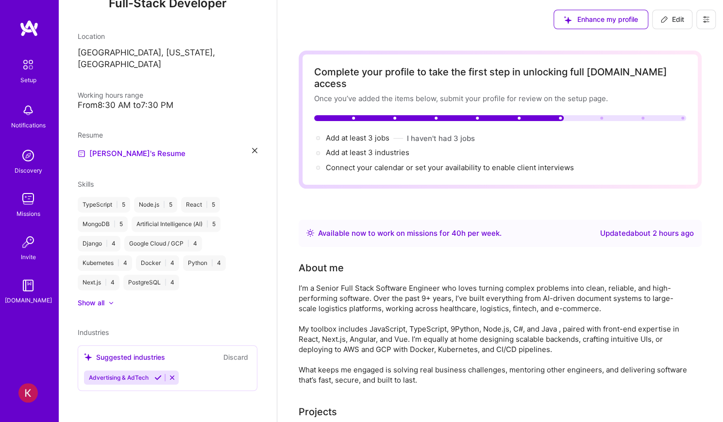
select select "US"
select select "Right Now"
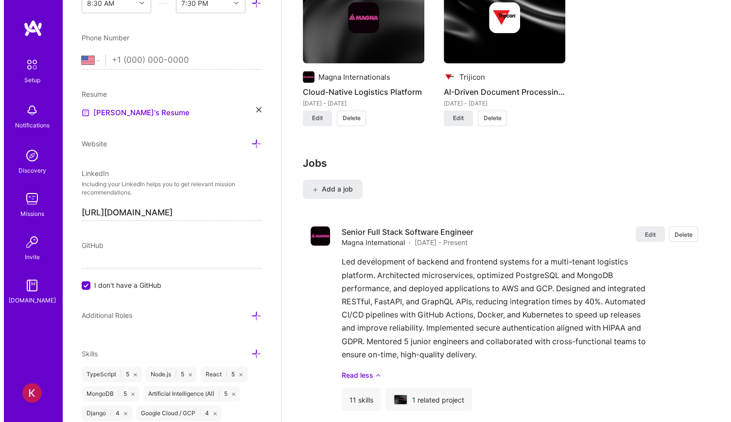
scroll to position [893, 0]
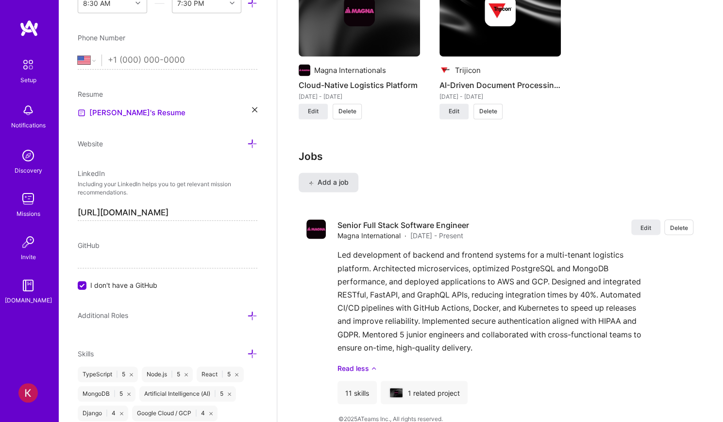
click at [347, 177] on span "Add a job" at bounding box center [329, 182] width 40 height 10
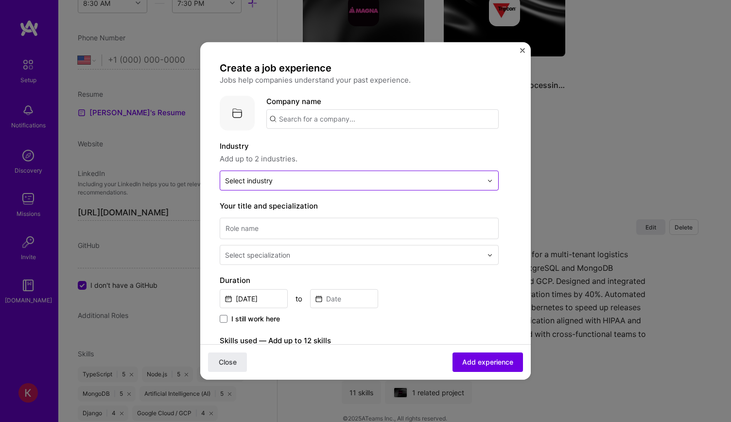
click at [311, 184] on input "text" at bounding box center [353, 180] width 257 height 10
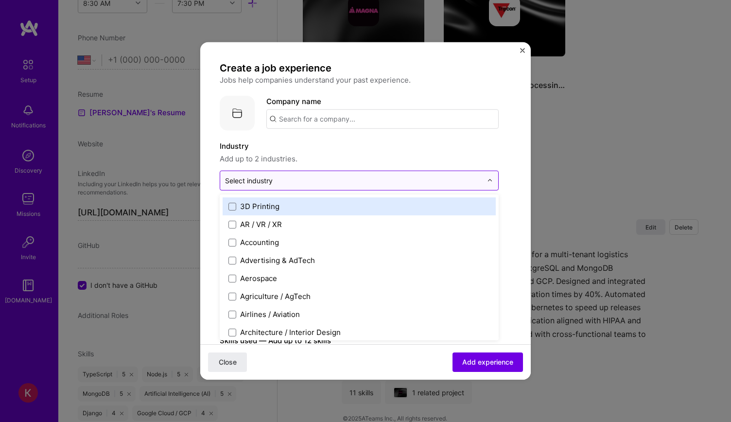
click at [310, 184] on input "text" at bounding box center [353, 180] width 257 height 10
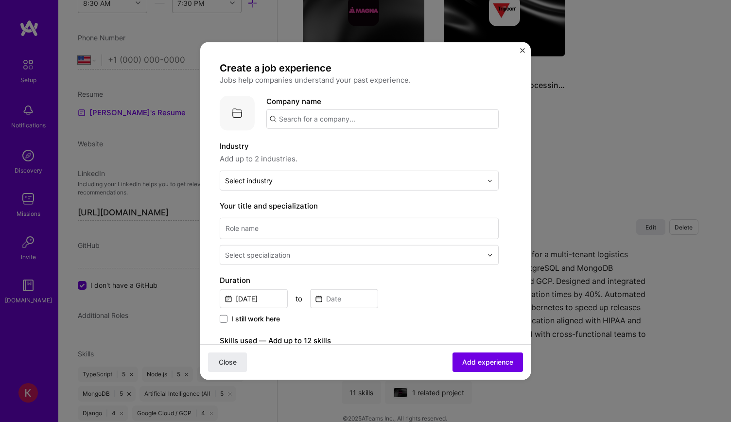
click at [320, 159] on span "Add up to 2 industries." at bounding box center [359, 159] width 279 height 12
click at [267, 186] on div "Select industry 0" at bounding box center [353, 180] width 267 height 19
click at [291, 118] on input "text" at bounding box center [382, 118] width 232 height 19
paste input "Trijicon"
click at [323, 133] on div "Create a job experience Jobs help companies understand your past experience. Co…" at bounding box center [359, 354] width 279 height 585
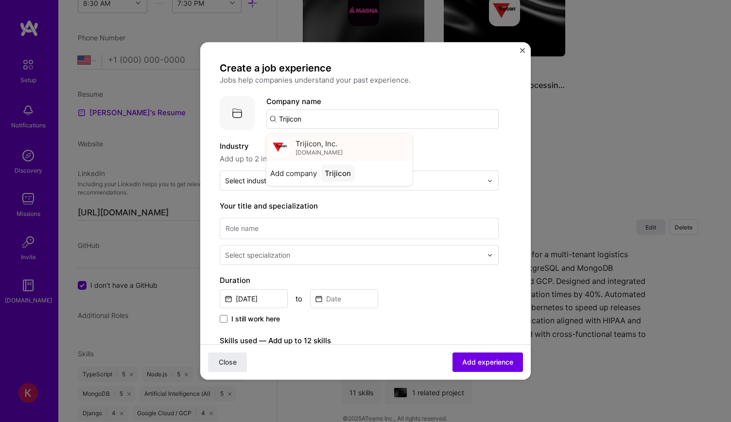
click at [302, 142] on span "Trijicon, Inc." at bounding box center [316, 143] width 42 height 10
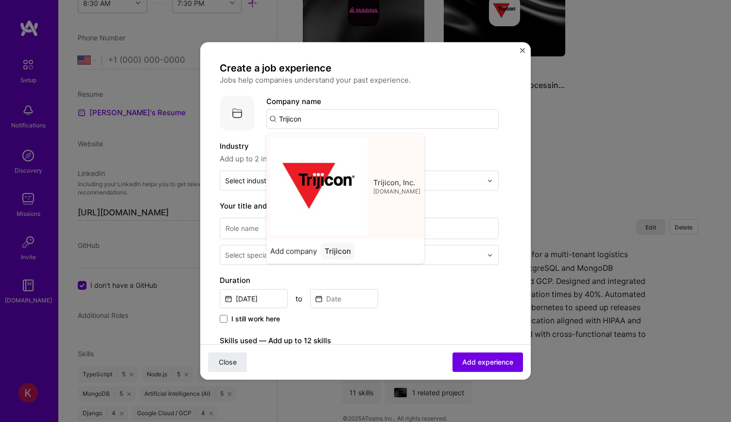
type input "Trijicon, Inc."
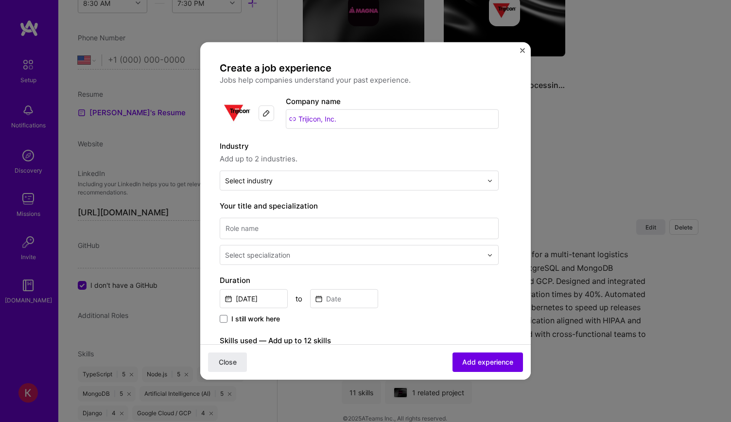
click at [309, 162] on span "Add up to 2 industries." at bounding box center [359, 159] width 279 height 12
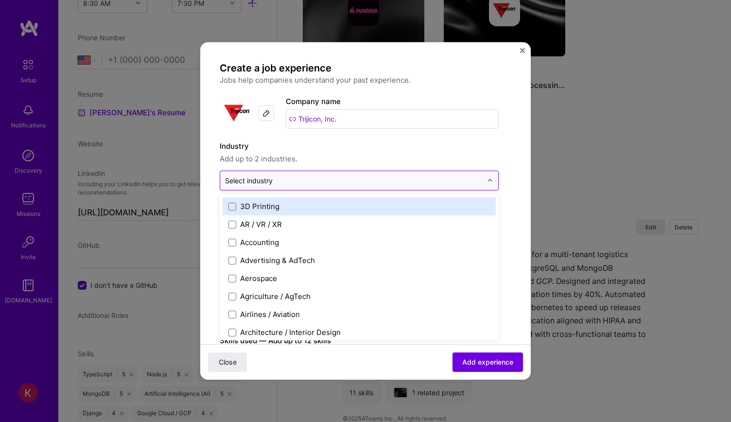
click at [309, 174] on div at bounding box center [353, 180] width 257 height 12
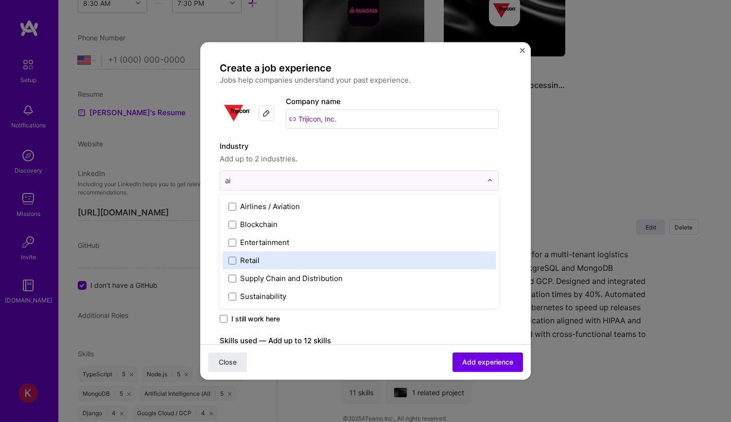
type input "a"
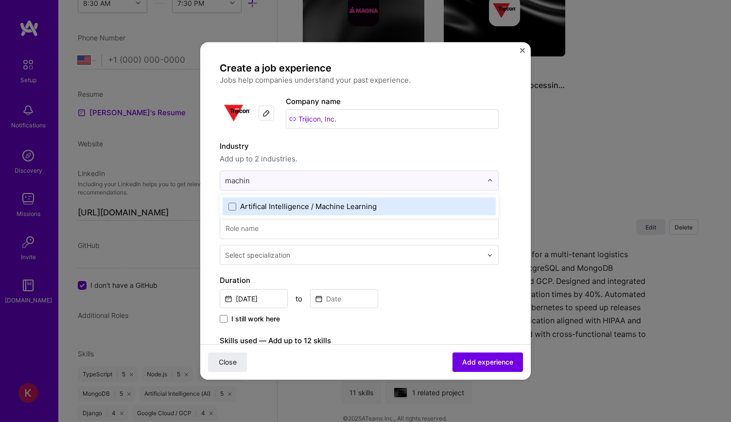
type input "machine"
click at [283, 196] on div "Artifical Intelligence / Machine Learning" at bounding box center [359, 206] width 279 height 24
click at [285, 201] on div "Artifical Intelligence / Machine Learning" at bounding box center [308, 206] width 137 height 10
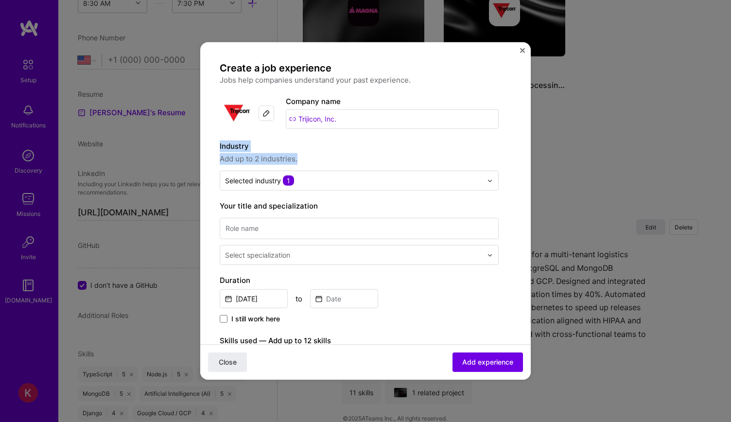
drag, startPoint x: 300, startPoint y: 155, endPoint x: 203, endPoint y: 141, distance: 98.3
click at [203, 141] on form "Create a job experience Jobs help companies understand your past experience. Co…" at bounding box center [365, 382] width 330 height 640
click at [214, 135] on form "Create a job experience Jobs help companies understand your past experience. Co…" at bounding box center [365, 382] width 330 height 640
drag, startPoint x: 232, startPoint y: 146, endPoint x: 306, endPoint y: 153, distance: 74.2
click at [306, 153] on form "Create a job experience Jobs help companies understand your past experience. Co…" at bounding box center [365, 382] width 330 height 640
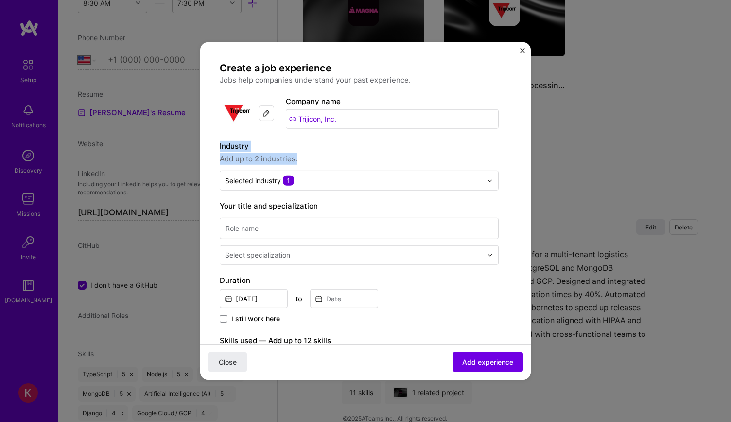
click at [306, 153] on span "Add up to 2 industries." at bounding box center [359, 159] width 279 height 12
drag, startPoint x: 301, startPoint y: 154, endPoint x: 219, endPoint y: 139, distance: 83.4
click at [219, 139] on form "Create a job experience Jobs help companies understand your past experience. Co…" at bounding box center [365, 382] width 330 height 640
click at [258, 222] on input at bounding box center [359, 228] width 279 height 21
click at [342, 223] on input at bounding box center [359, 228] width 279 height 21
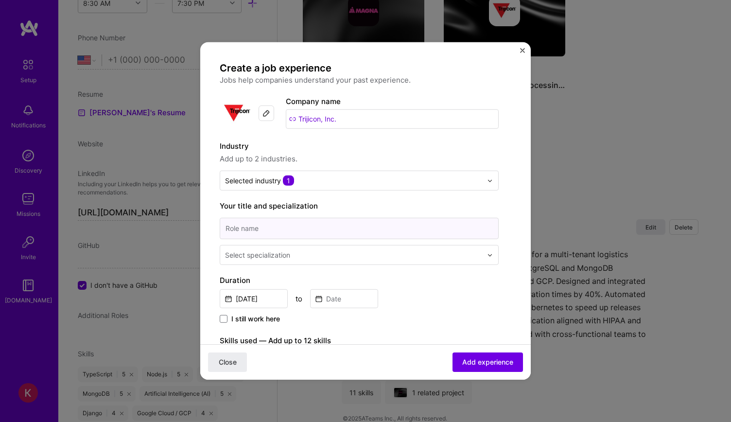
paste input "Full Stack Software Engineer"
type input "Full Stack Software Engineer"
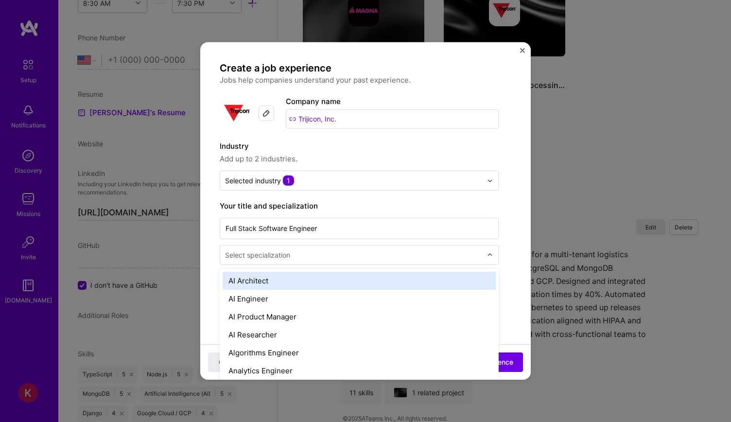
click at [327, 261] on div "Select specialization" at bounding box center [353, 254] width 267 height 19
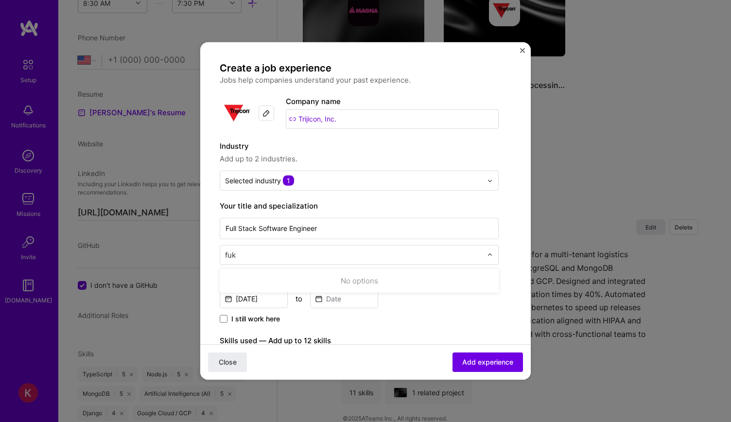
type input "fu"
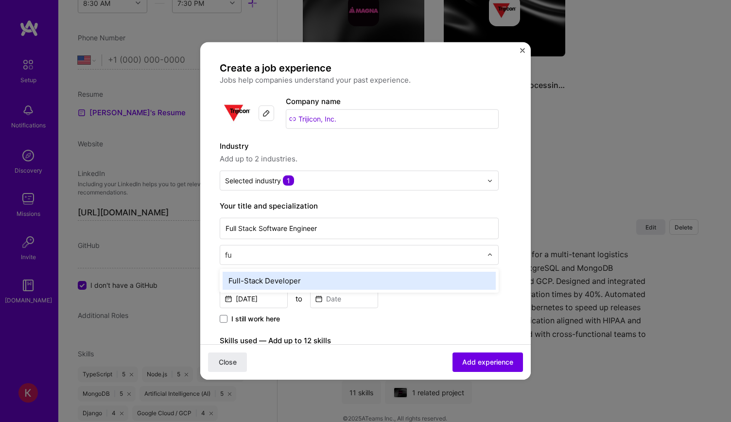
click at [318, 274] on div "Full-Stack Developer" at bounding box center [359, 281] width 273 height 18
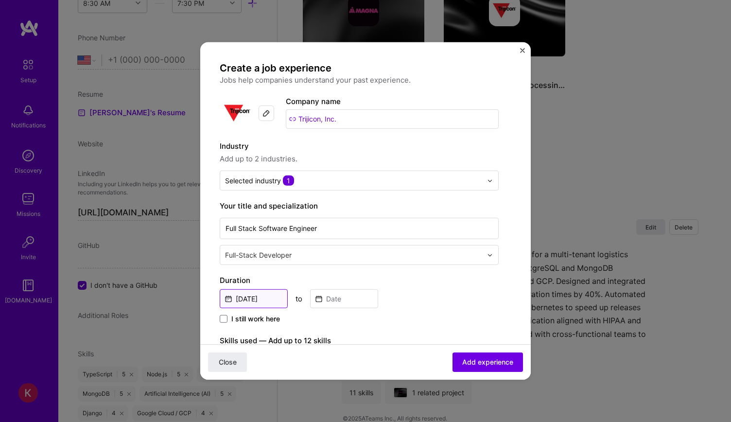
click at [269, 296] on input "[DATE]" at bounding box center [254, 298] width 68 height 19
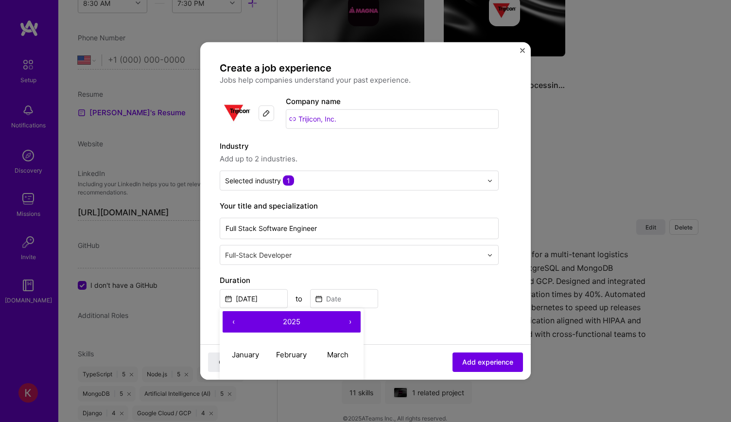
click at [237, 317] on button "‹" at bounding box center [233, 321] width 21 height 21
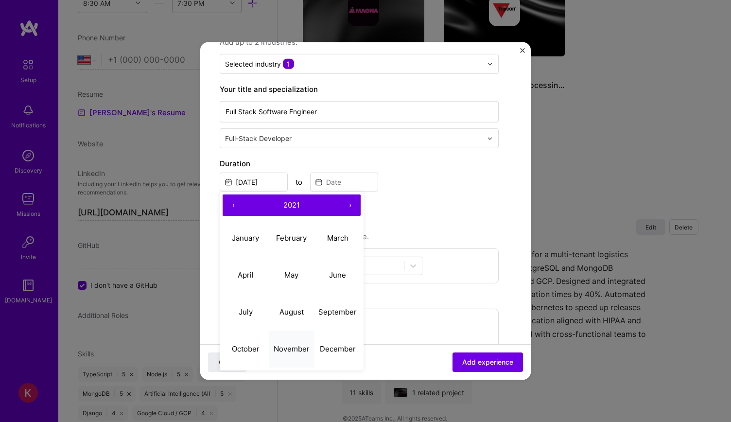
scroll to position [146, 0]
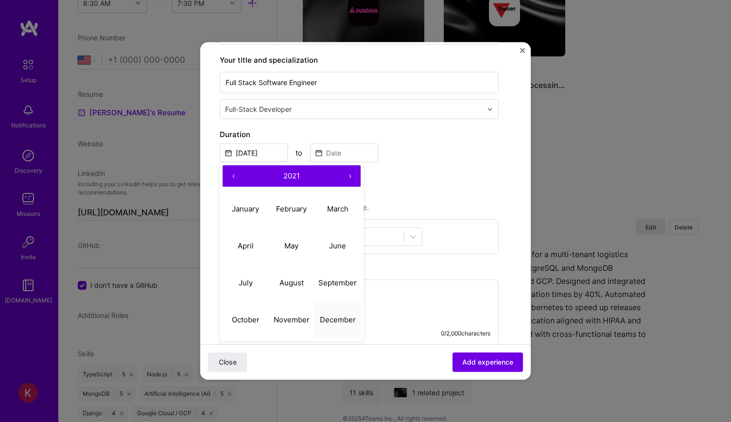
click at [324, 317] on abbr "December" at bounding box center [338, 318] width 36 height 9
type input "[DATE]"
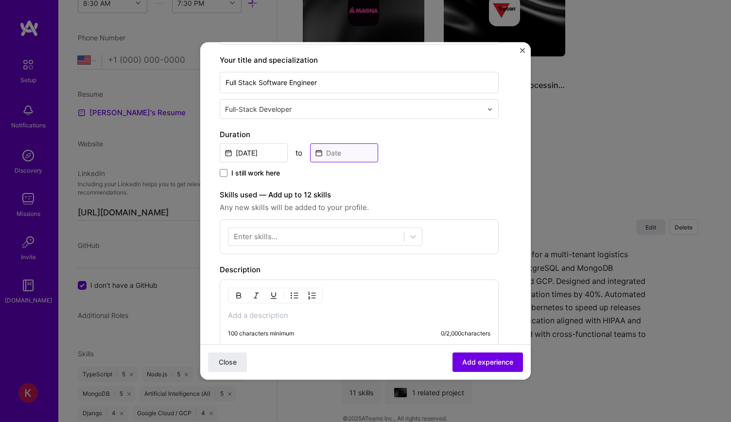
click at [327, 152] on input at bounding box center [344, 152] width 68 height 19
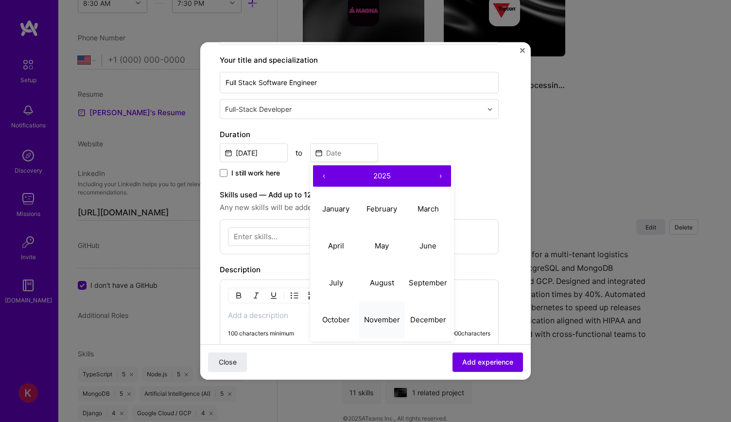
click at [384, 311] on button "November" at bounding box center [382, 319] width 46 height 37
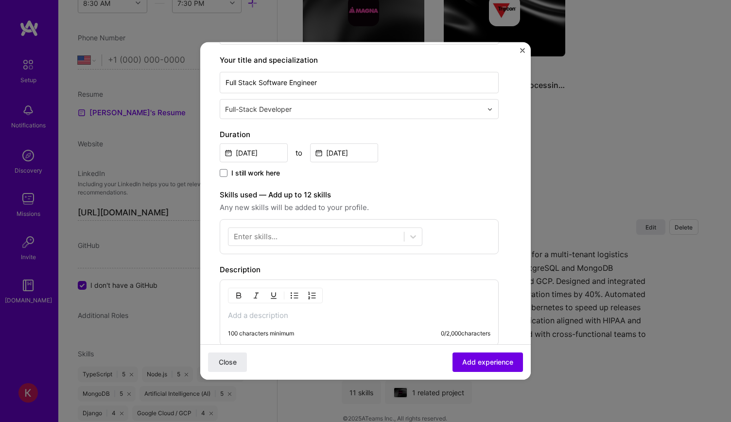
click at [342, 130] on label "Duration" at bounding box center [359, 135] width 279 height 12
click at [344, 149] on input "[DATE]" at bounding box center [344, 152] width 68 height 19
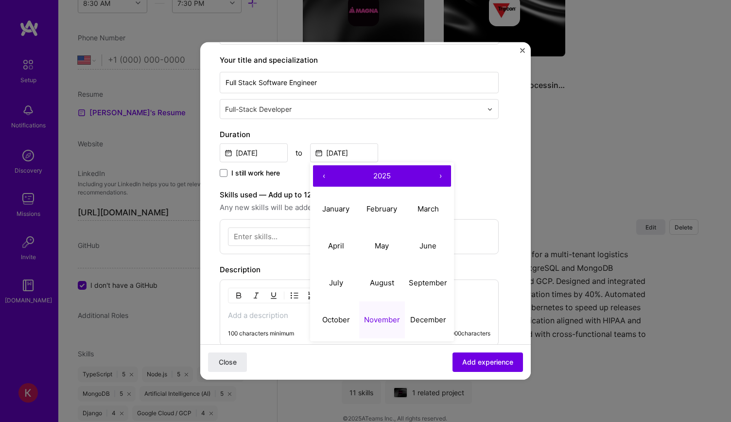
click at [438, 175] on button "›" at bounding box center [440, 175] width 21 height 21
click at [327, 175] on button "‹" at bounding box center [323, 175] width 21 height 21
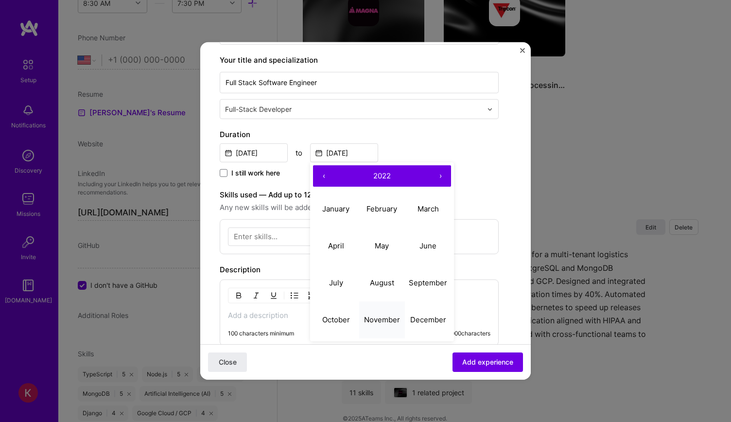
click at [388, 316] on abbr "November" at bounding box center [382, 318] width 36 height 9
type input "[DATE]"
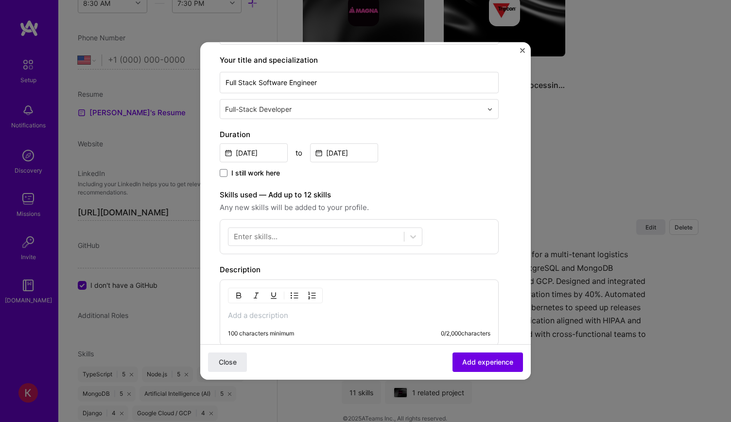
click at [274, 224] on div "Enter skills..." at bounding box center [359, 236] width 279 height 35
click at [275, 229] on div at bounding box center [315, 236] width 175 height 16
